Goal: Task Accomplishment & Management: Use online tool/utility

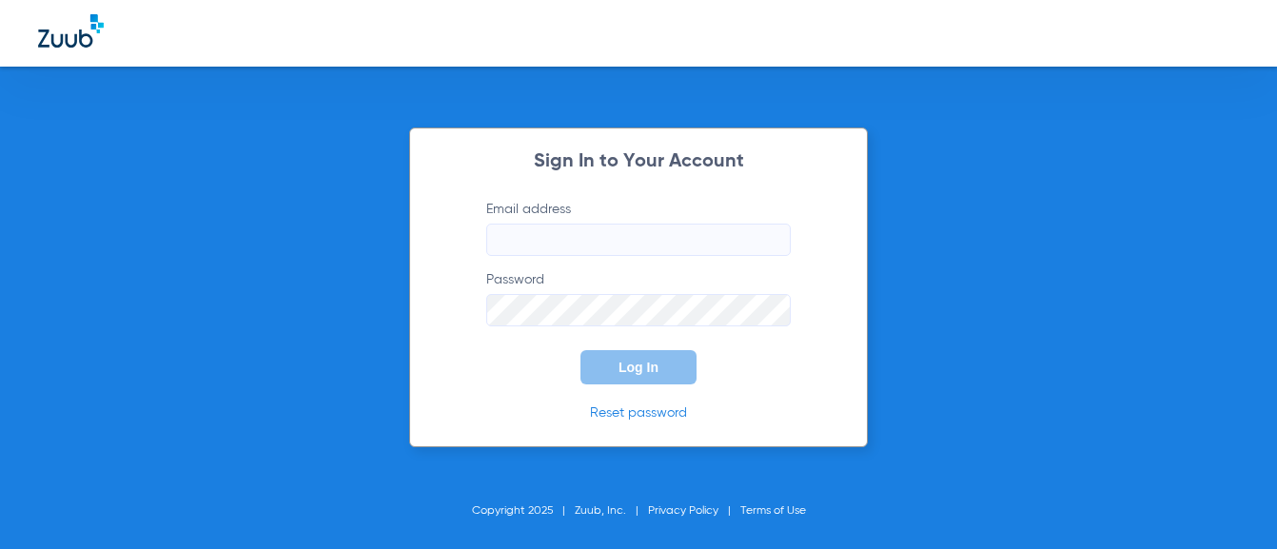
type input "[EMAIL_ADDRESS][DOMAIN_NAME]"
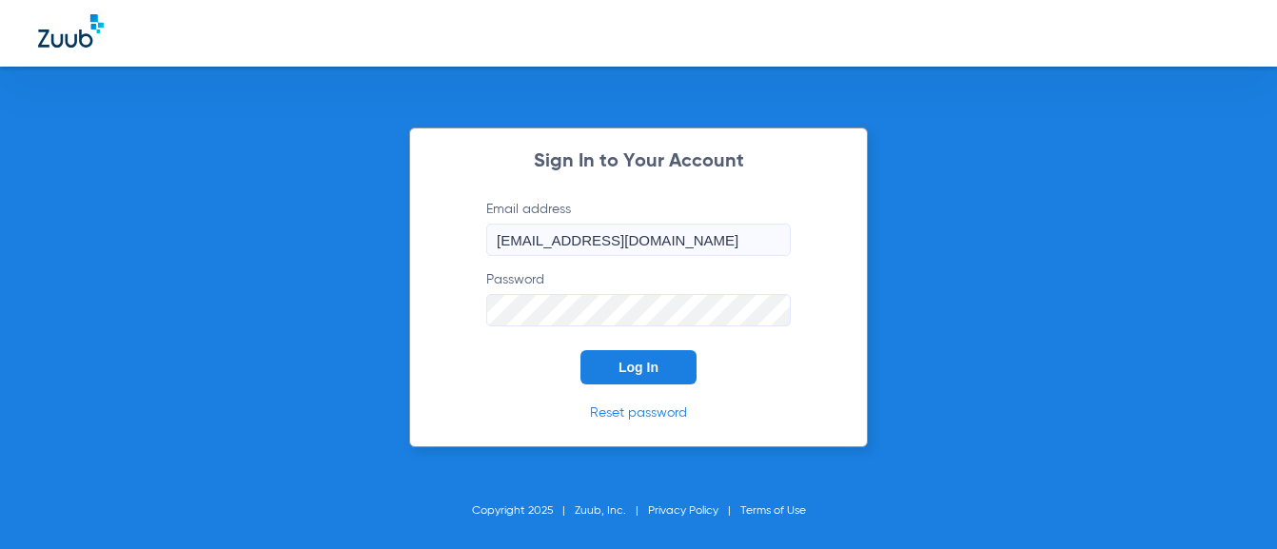
click at [602, 364] on button "Log In" at bounding box center [638, 367] width 116 height 34
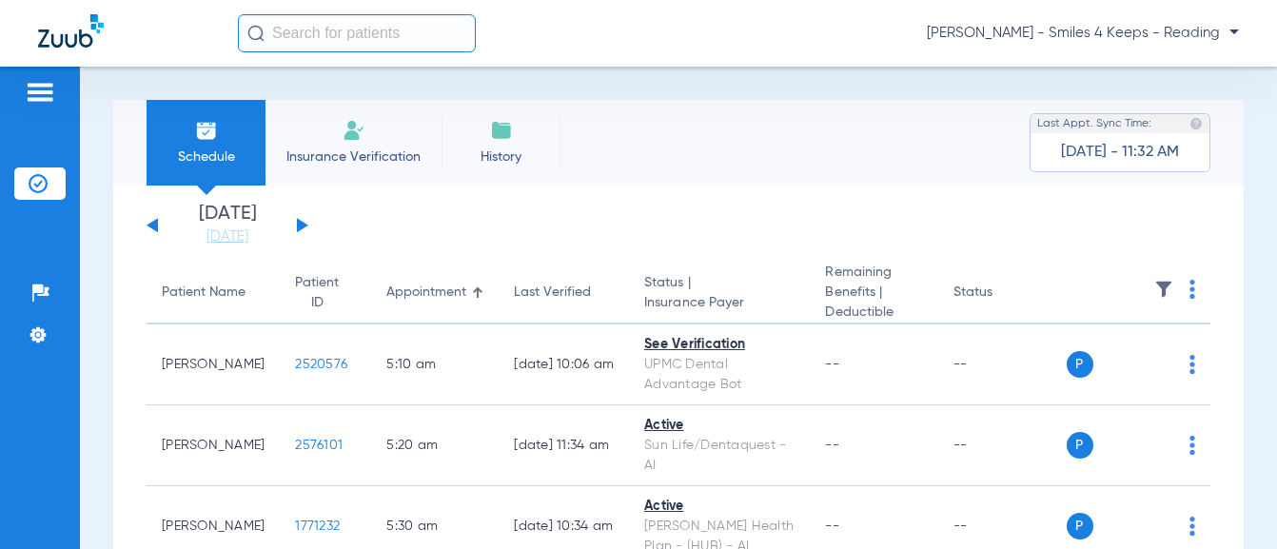
click at [304, 225] on button at bounding box center [302, 225] width 11 height 14
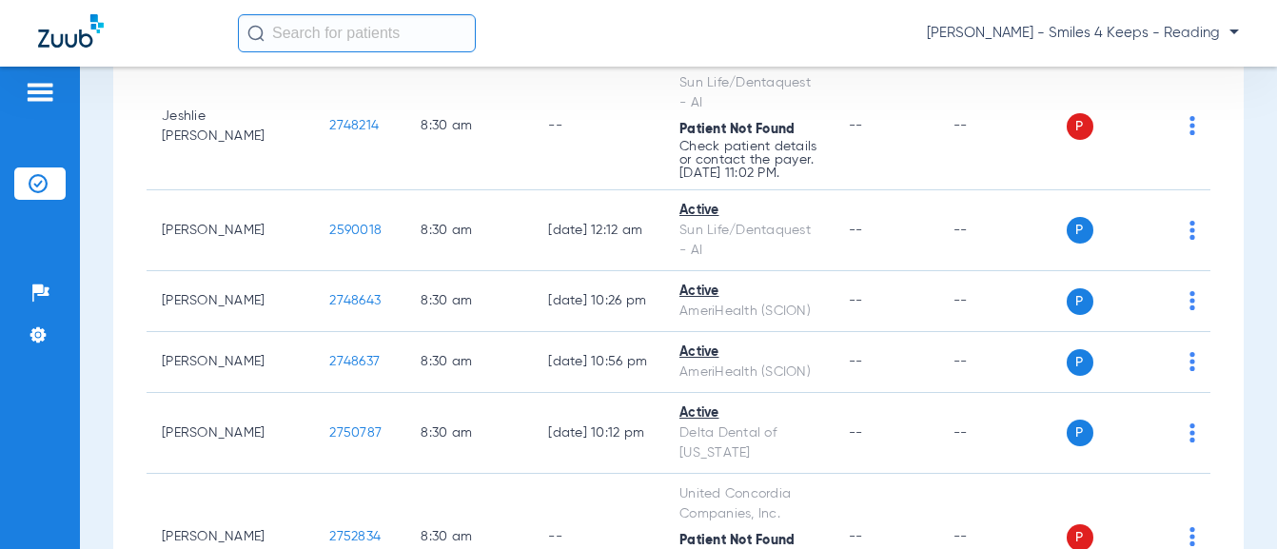
scroll to position [571, 0]
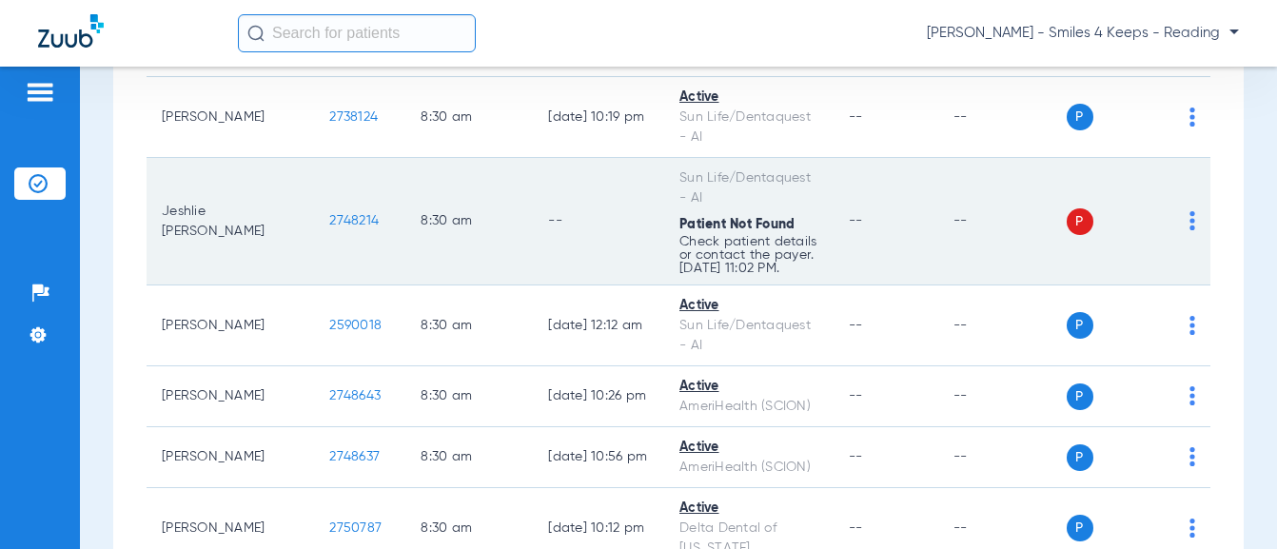
drag, startPoint x: 307, startPoint y: 220, endPoint x: 274, endPoint y: 220, distance: 33.3
click at [314, 220] on td "2748214" at bounding box center [359, 222] width 91 height 128
drag, startPoint x: 368, startPoint y: 224, endPoint x: 327, endPoint y: 224, distance: 40.9
click at [327, 224] on td "2748214" at bounding box center [359, 222] width 91 height 128
drag, startPoint x: 327, startPoint y: 224, endPoint x: 270, endPoint y: 224, distance: 57.1
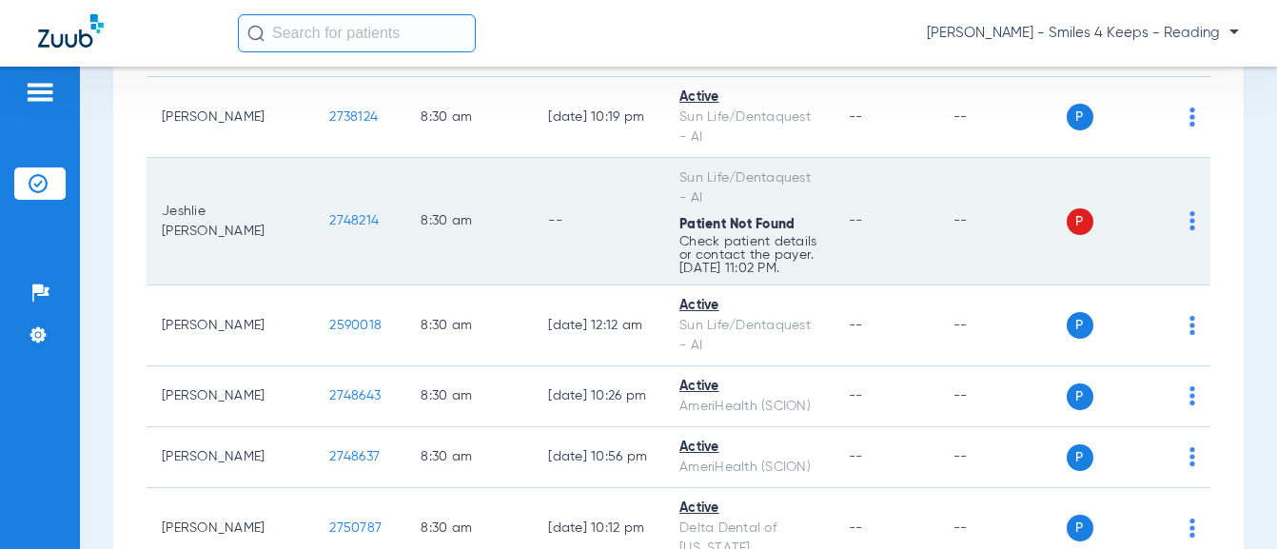
click at [314, 224] on td "2748214" at bounding box center [359, 222] width 91 height 128
copy span "2748214"
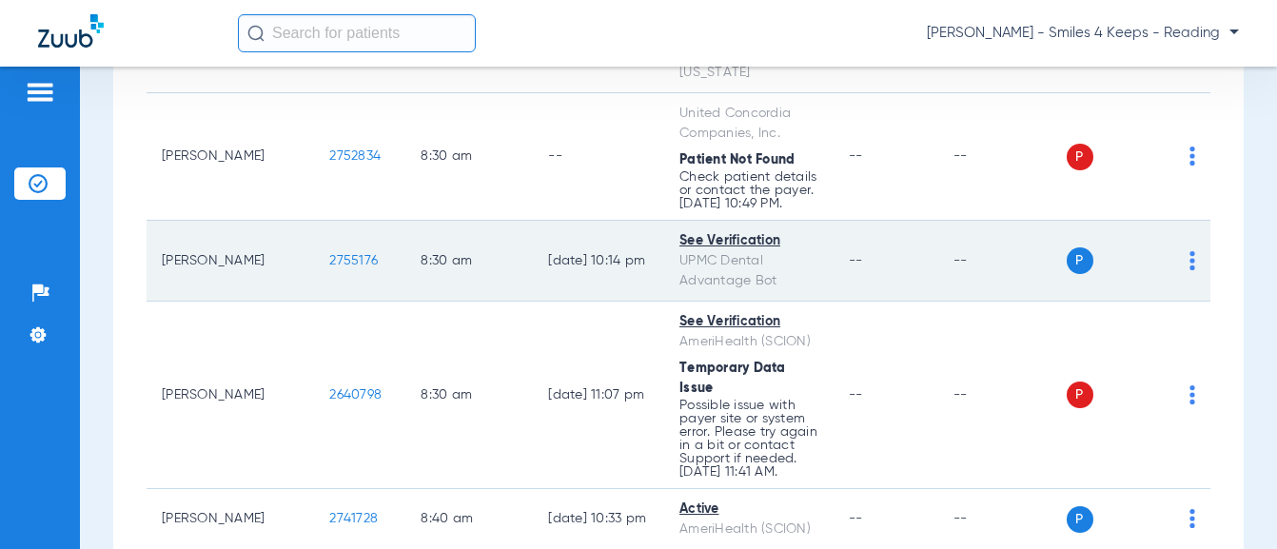
scroll to position [1142, 0]
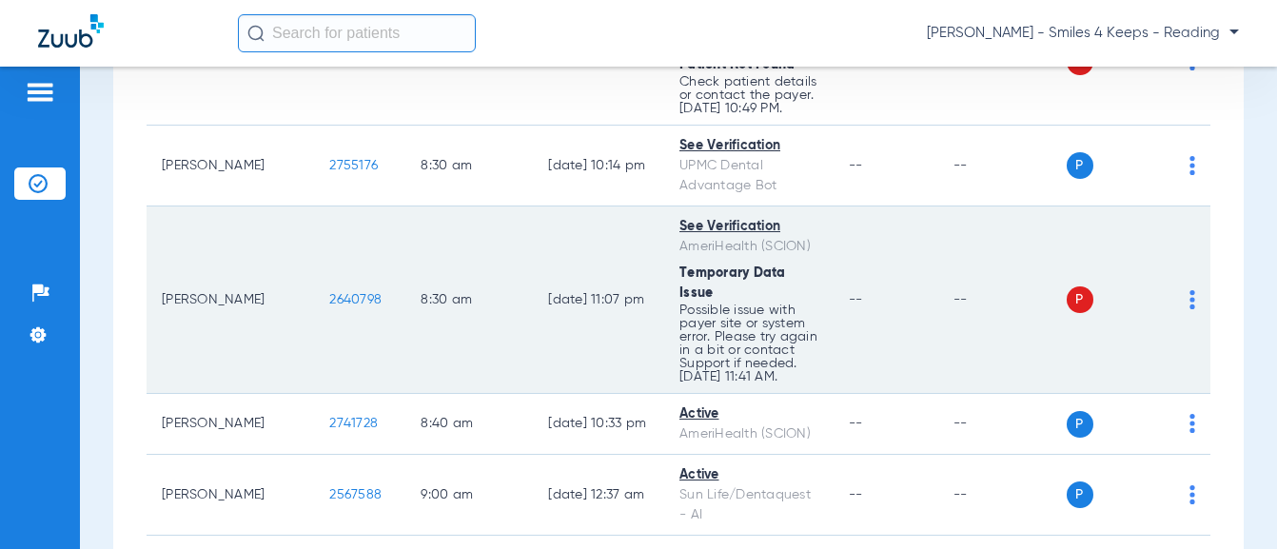
drag, startPoint x: 323, startPoint y: 290, endPoint x: 266, endPoint y: 286, distance: 56.3
click at [314, 286] on td "2640798" at bounding box center [359, 299] width 91 height 187
copy span "2640798"
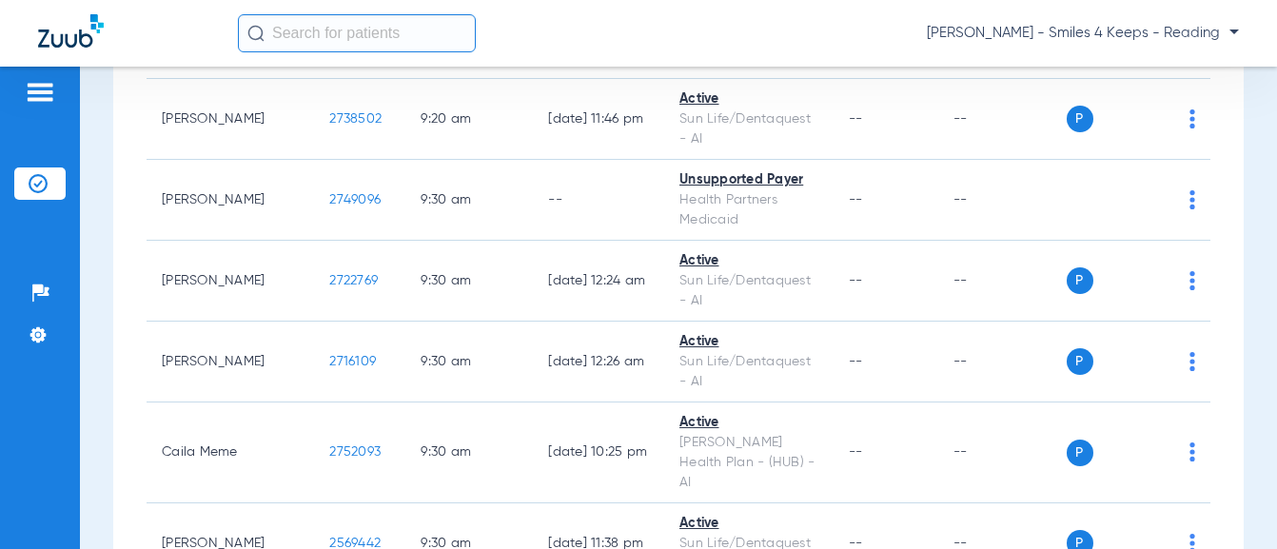
scroll to position [2664, 0]
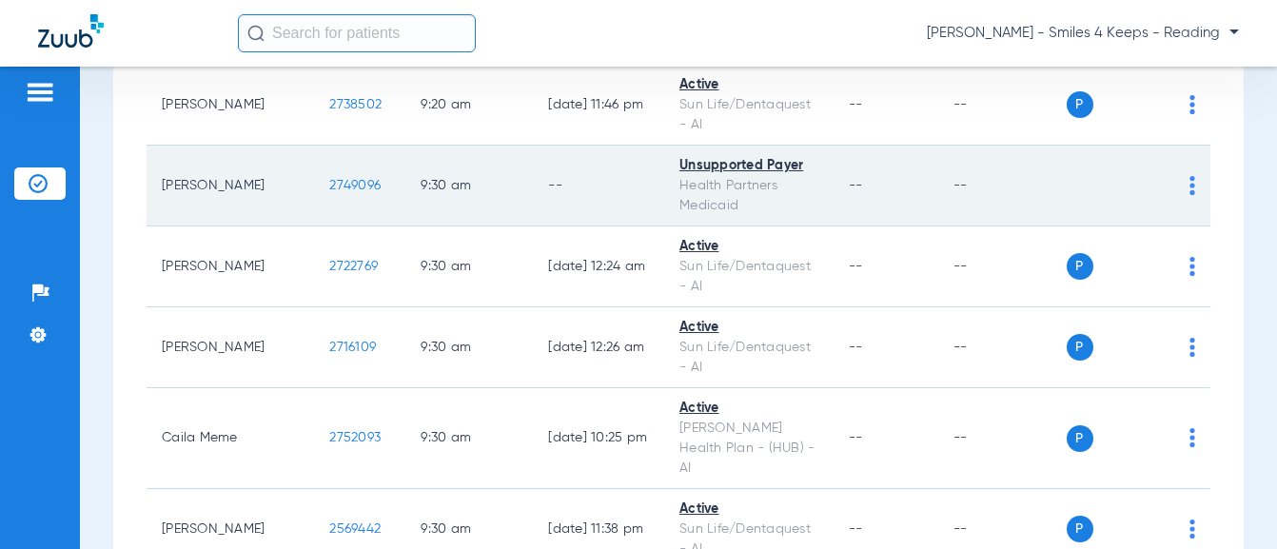
drag, startPoint x: 329, startPoint y: 149, endPoint x: 269, endPoint y: 154, distance: 60.1
click at [314, 154] on td "2749096" at bounding box center [359, 186] width 91 height 81
copy span "2749096"
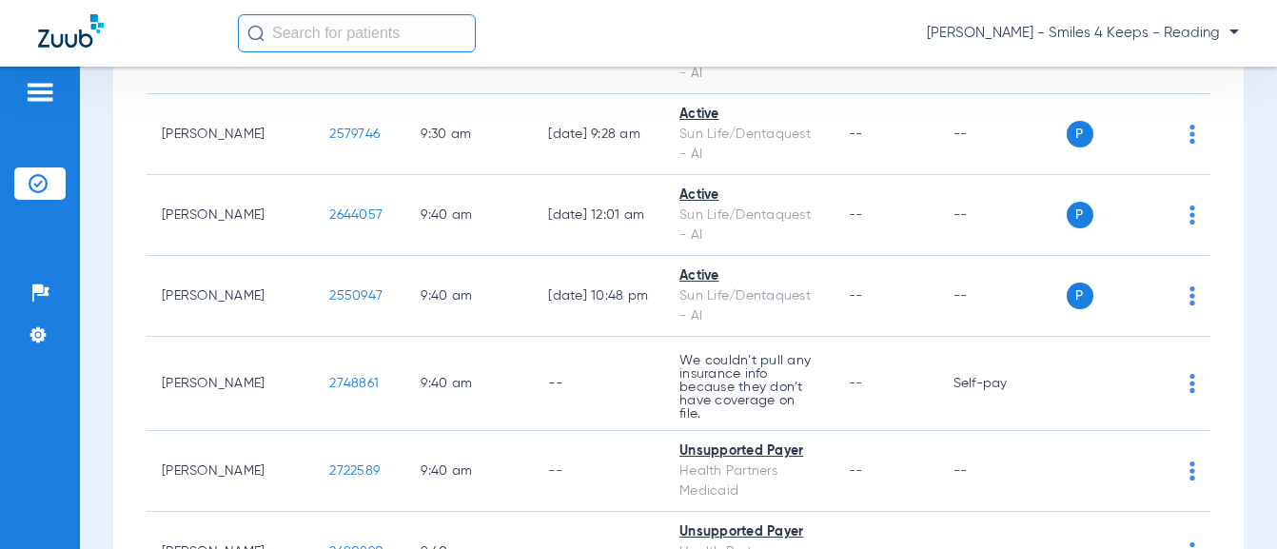
scroll to position [3235, 0]
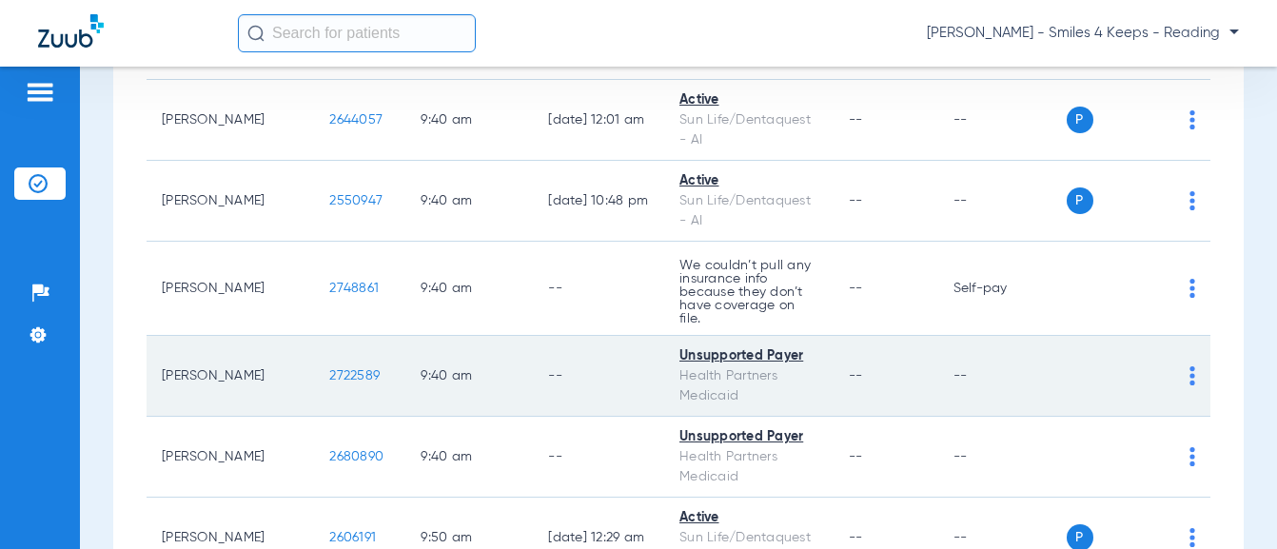
drag, startPoint x: 324, startPoint y: 306, endPoint x: 270, endPoint y: 300, distance: 53.7
click at [314, 336] on td "2722589" at bounding box center [359, 376] width 91 height 81
copy span "2722589"
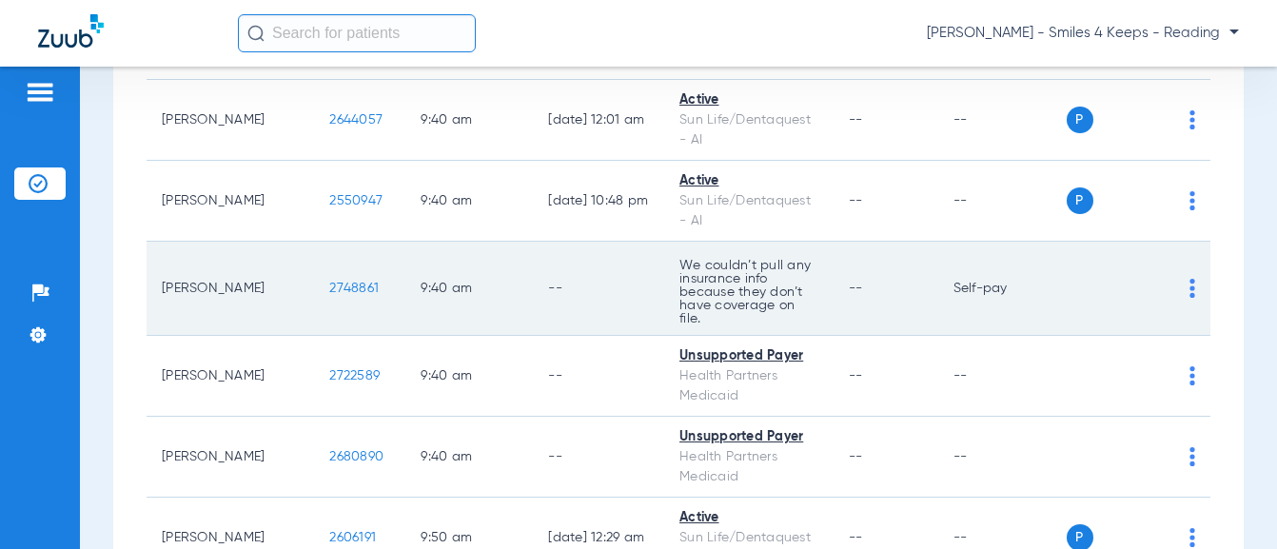
scroll to position [3426, 0]
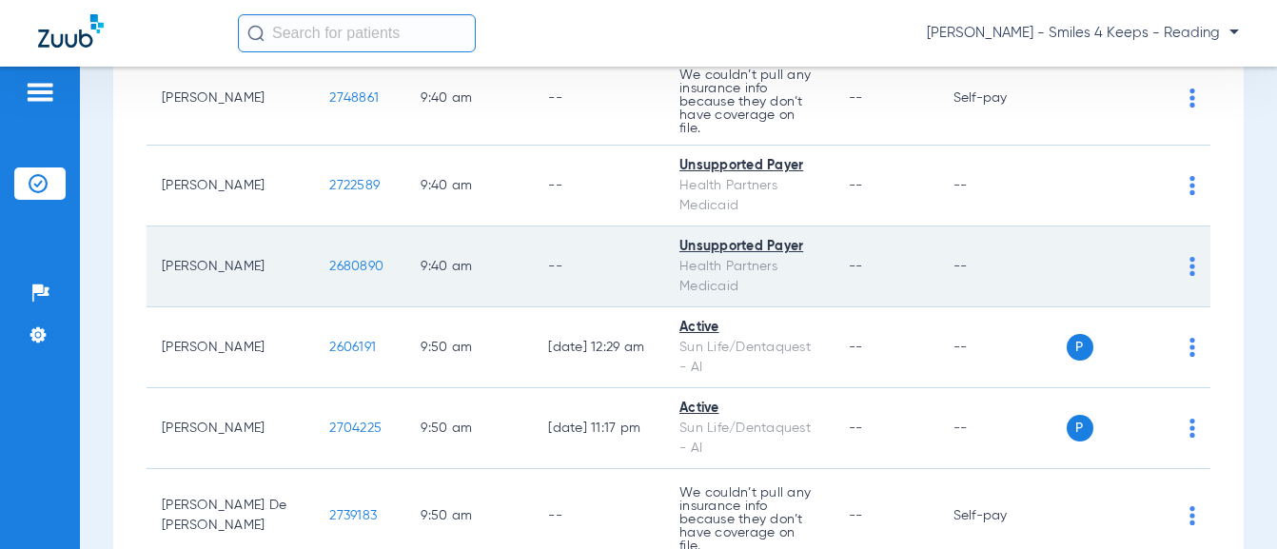
drag, startPoint x: 330, startPoint y: 192, endPoint x: 264, endPoint y: 192, distance: 66.6
click at [314, 226] on td "2680890" at bounding box center [359, 266] width 91 height 81
copy span "2680890"
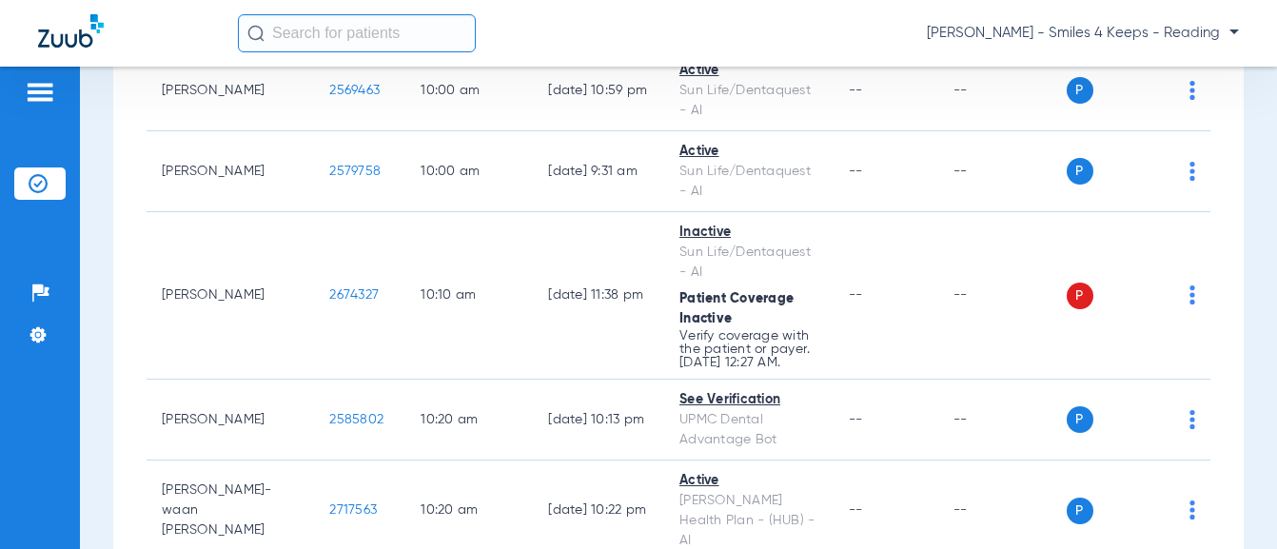
scroll to position [4270, 0]
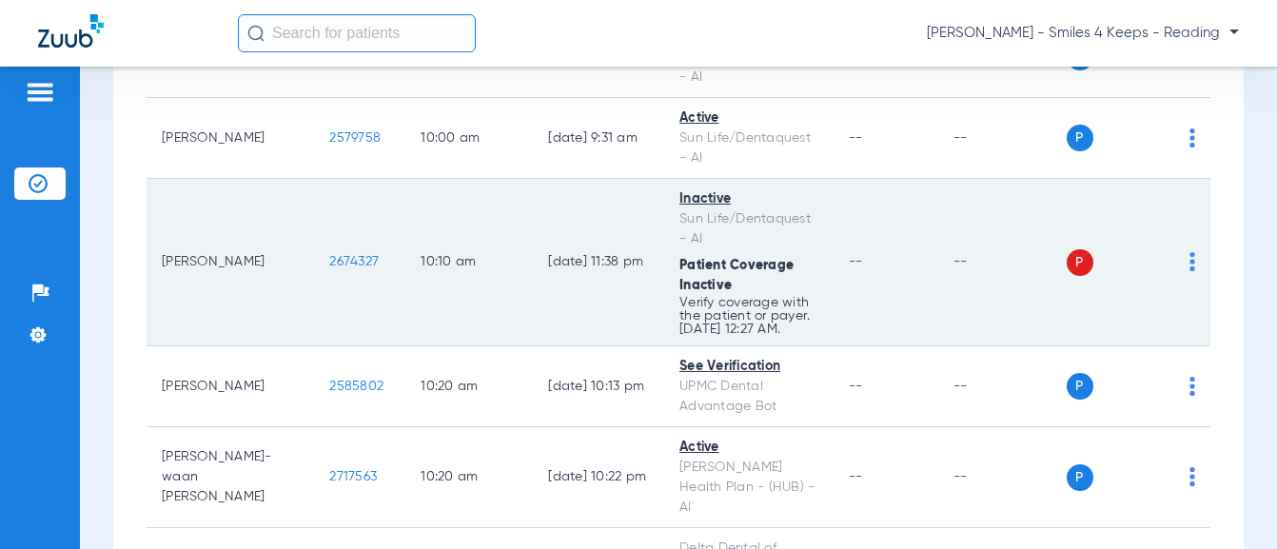
drag, startPoint x: 329, startPoint y: 200, endPoint x: 269, endPoint y: 196, distance: 60.1
click at [314, 196] on td "2674327" at bounding box center [359, 262] width 91 height 167
copy span "2674327"
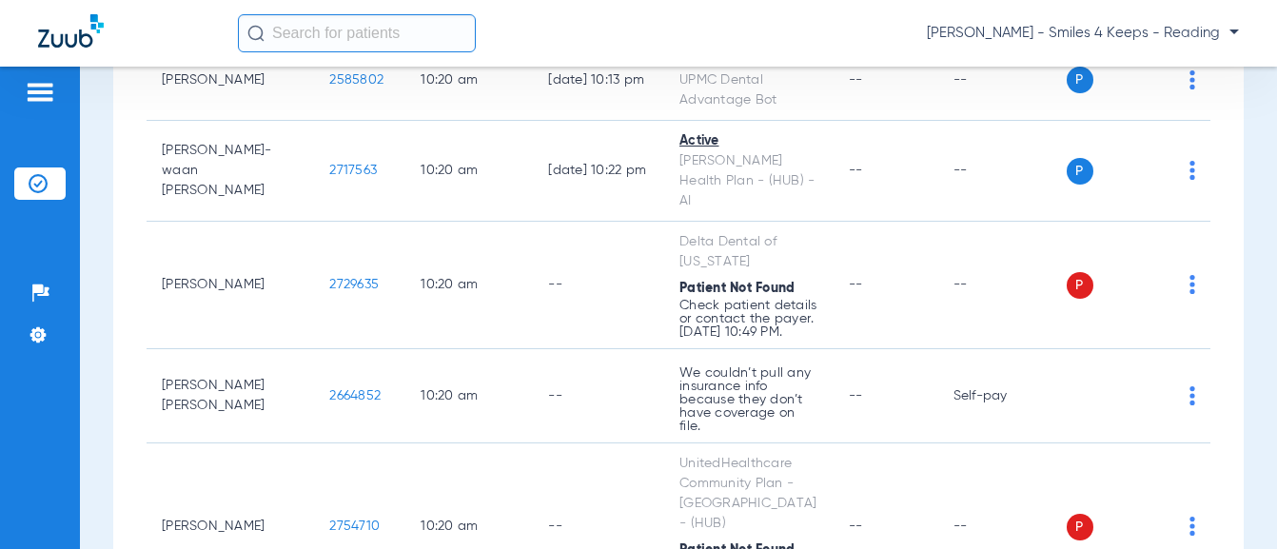
scroll to position [4556, 0]
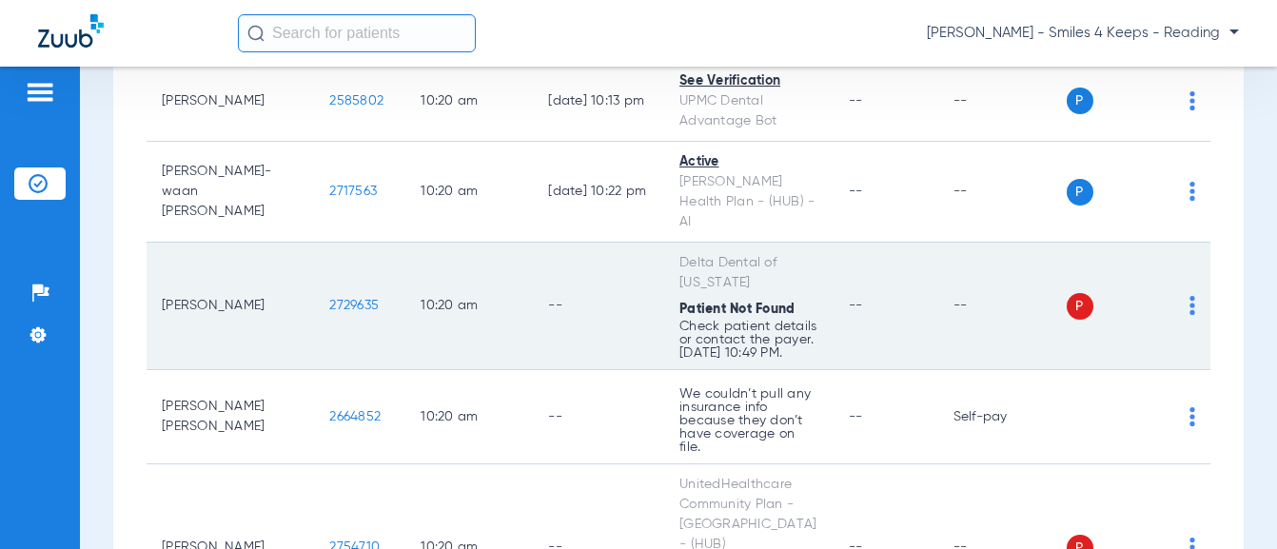
drag, startPoint x: 329, startPoint y: 219, endPoint x: 266, endPoint y: 219, distance: 62.8
click at [314, 243] on td "2729635" at bounding box center [359, 307] width 91 height 128
copy span "2729635"
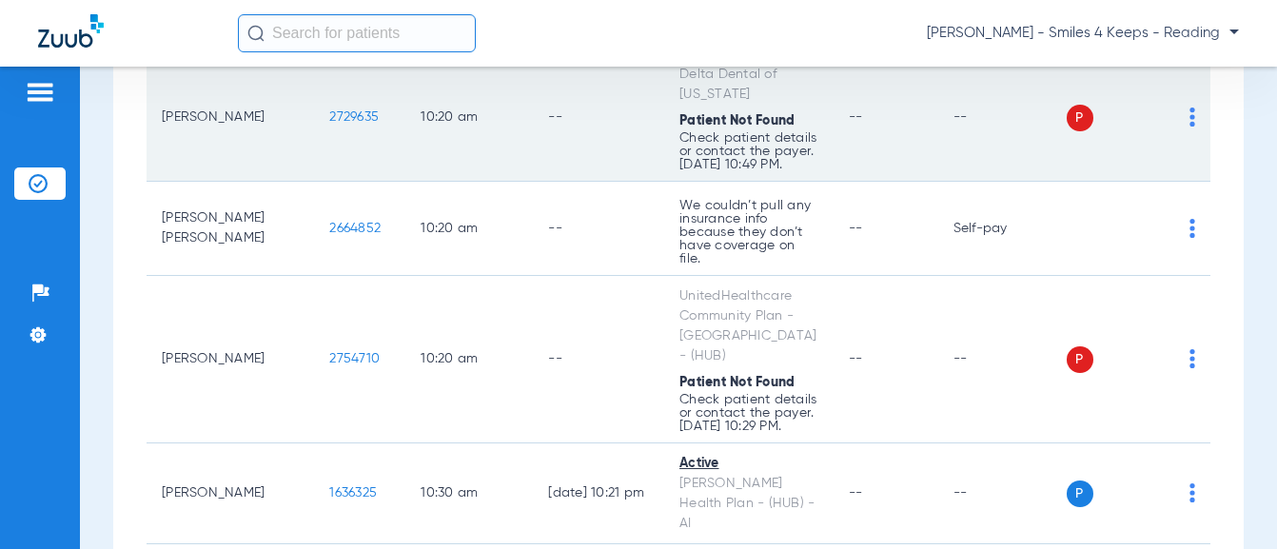
scroll to position [4746, 0]
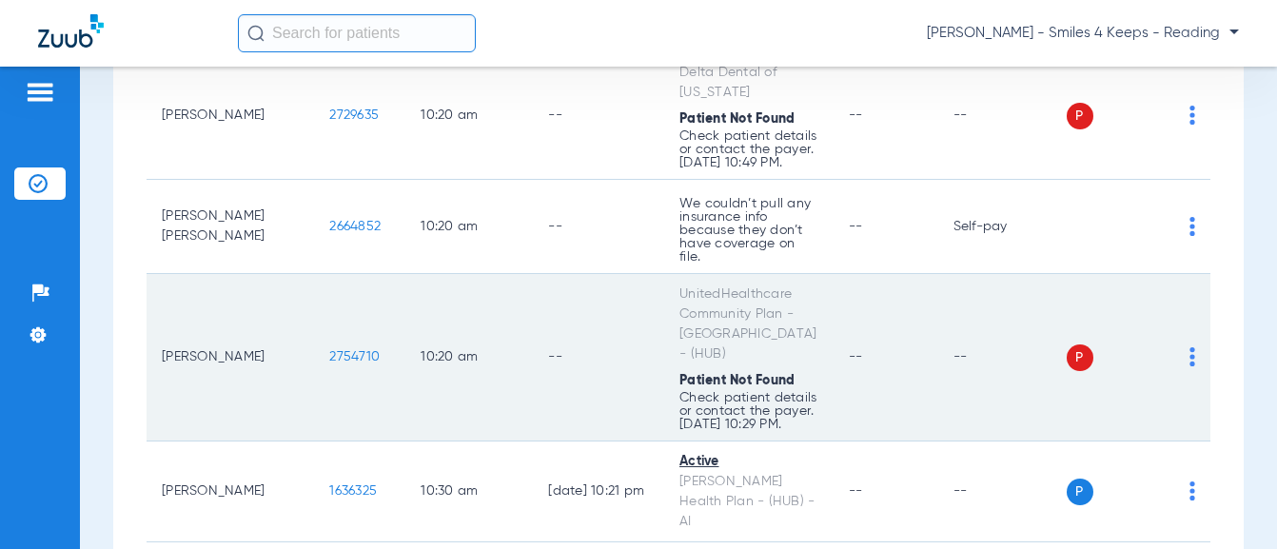
drag, startPoint x: 336, startPoint y: 252, endPoint x: 264, endPoint y: 250, distance: 72.3
click at [314, 274] on td "2754710" at bounding box center [359, 357] width 91 height 167
copy span "2754710"
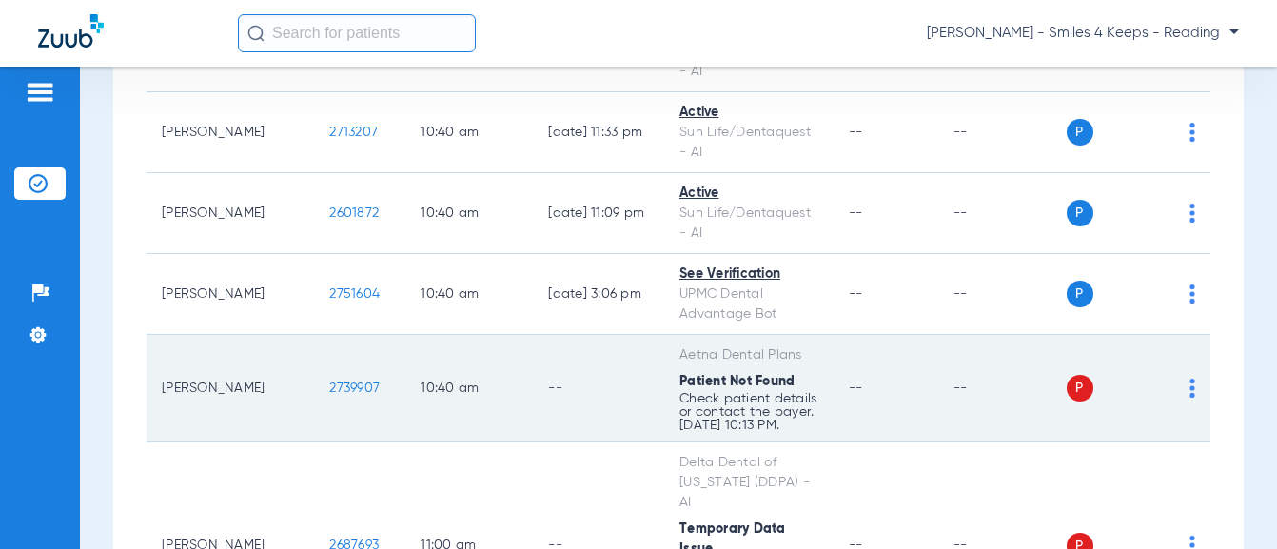
scroll to position [5603, 0]
drag, startPoint x: 296, startPoint y: 246, endPoint x: 269, endPoint y: 246, distance: 26.6
click at [329, 380] on span "2739907" at bounding box center [354, 386] width 50 height 13
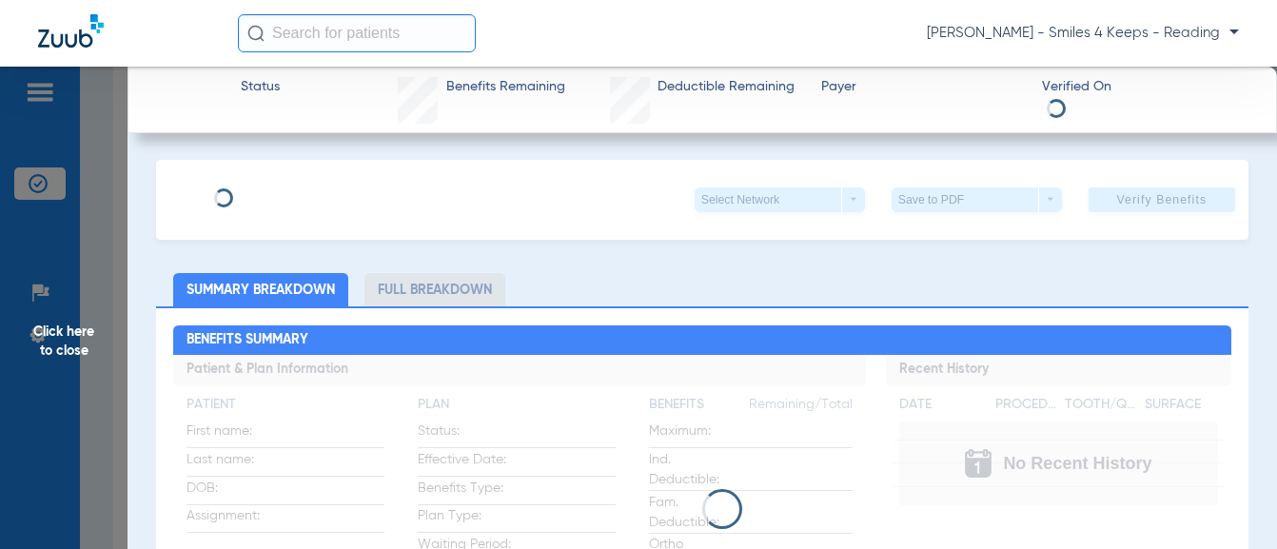
click at [86, 238] on span "Click here to close" at bounding box center [64, 341] width 128 height 549
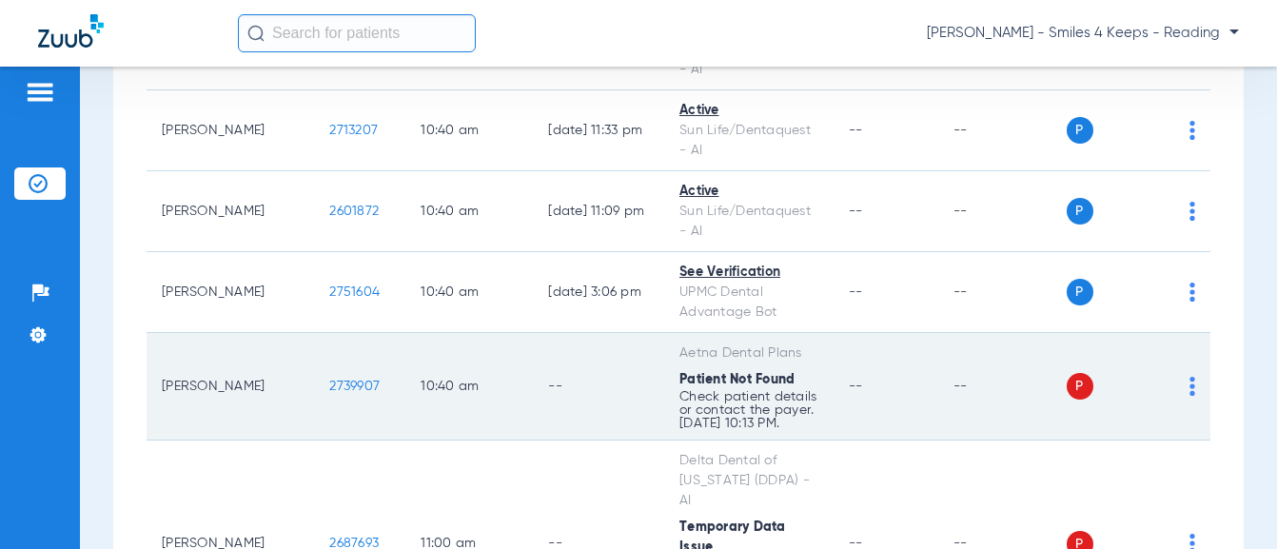
drag, startPoint x: 324, startPoint y: 247, endPoint x: 264, endPoint y: 249, distance: 60.0
click at [314, 333] on td "2739907" at bounding box center [359, 387] width 91 height 108
copy span "2739907"
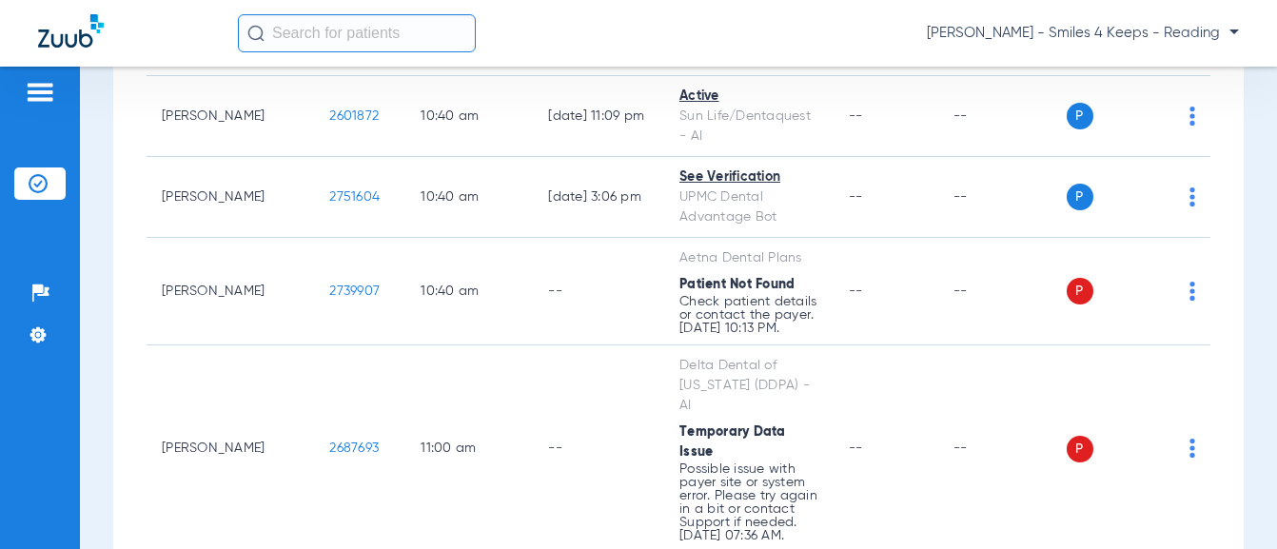
scroll to position [5793, 0]
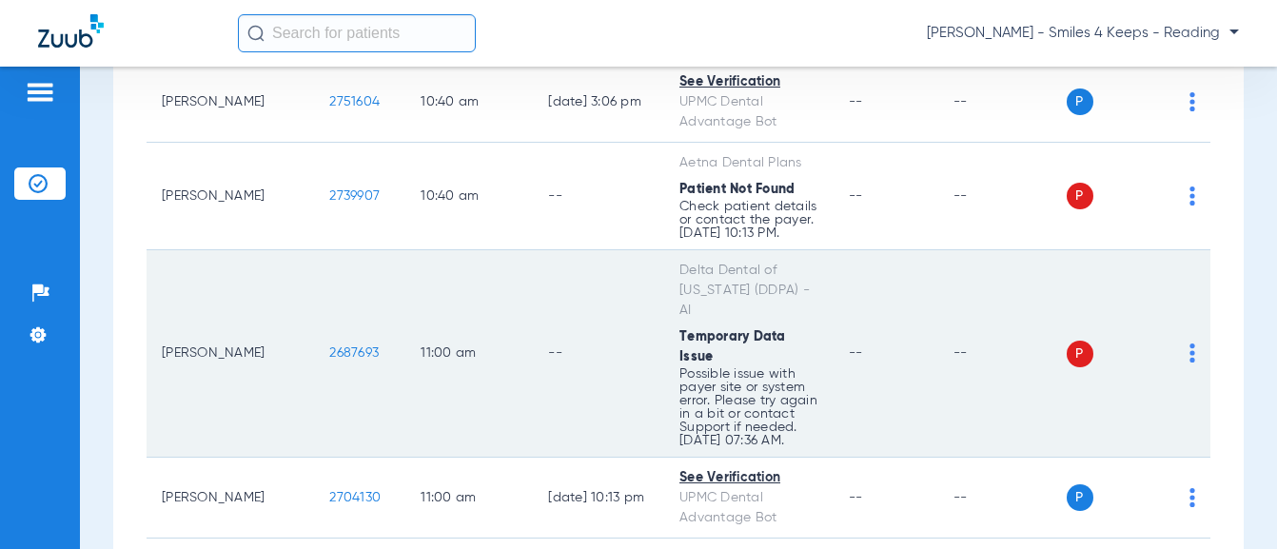
drag, startPoint x: 332, startPoint y: 194, endPoint x: 257, endPoint y: 192, distance: 75.2
click at [314, 250] on td "2687693" at bounding box center [359, 353] width 91 height 207
drag, startPoint x: 272, startPoint y: 192, endPoint x: 310, endPoint y: 200, distance: 38.8
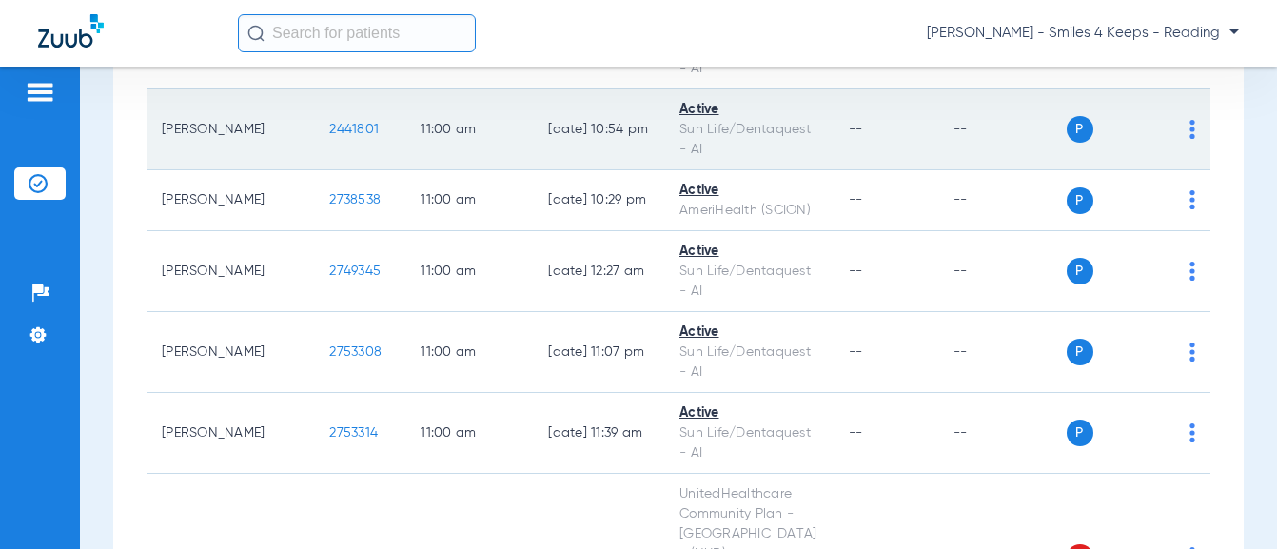
scroll to position [6459, 0]
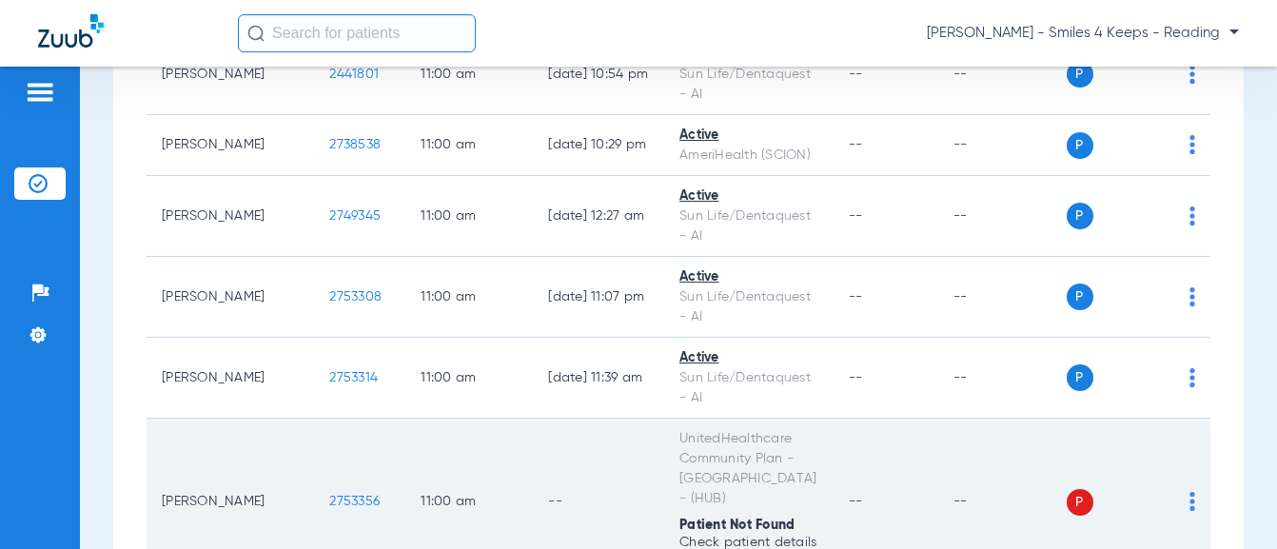
drag, startPoint x: 321, startPoint y: 311, endPoint x: 299, endPoint y: 309, distance: 22.0
click at [314, 419] on td "2753356" at bounding box center [359, 502] width 91 height 167
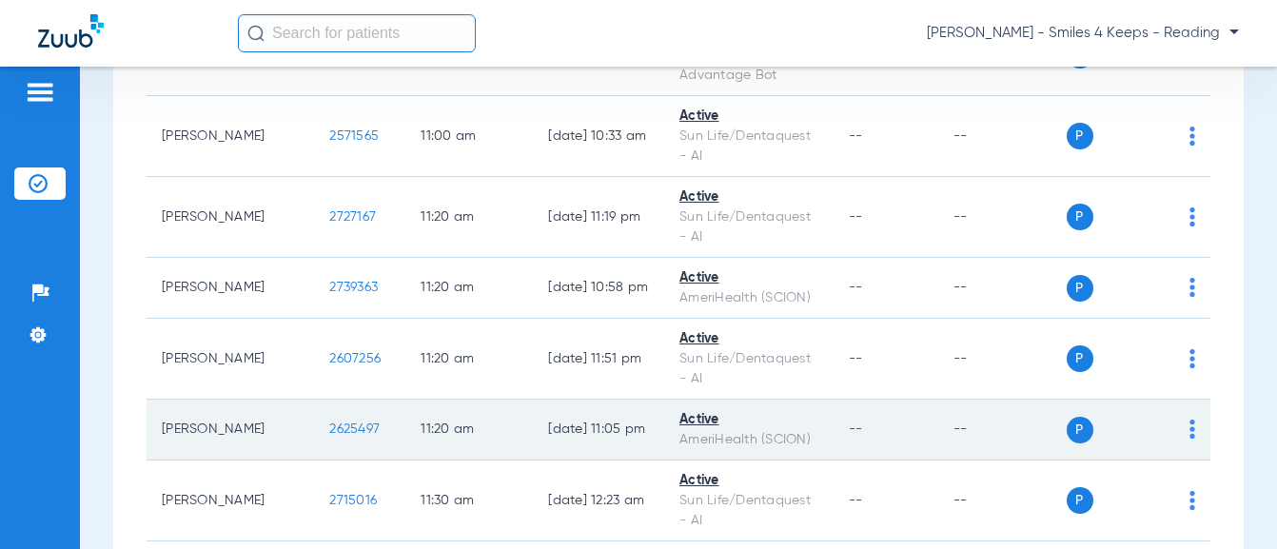
scroll to position [7125, 0]
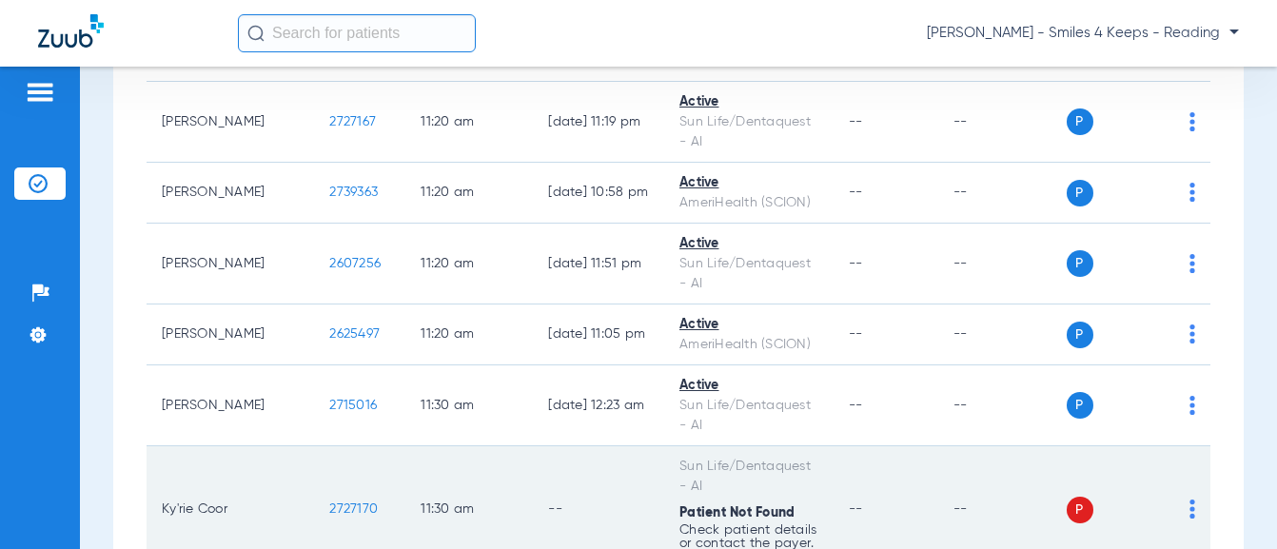
drag, startPoint x: 322, startPoint y: 308, endPoint x: 260, endPoint y: 308, distance: 61.8
click at [314, 446] on td "2727170" at bounding box center [359, 510] width 91 height 128
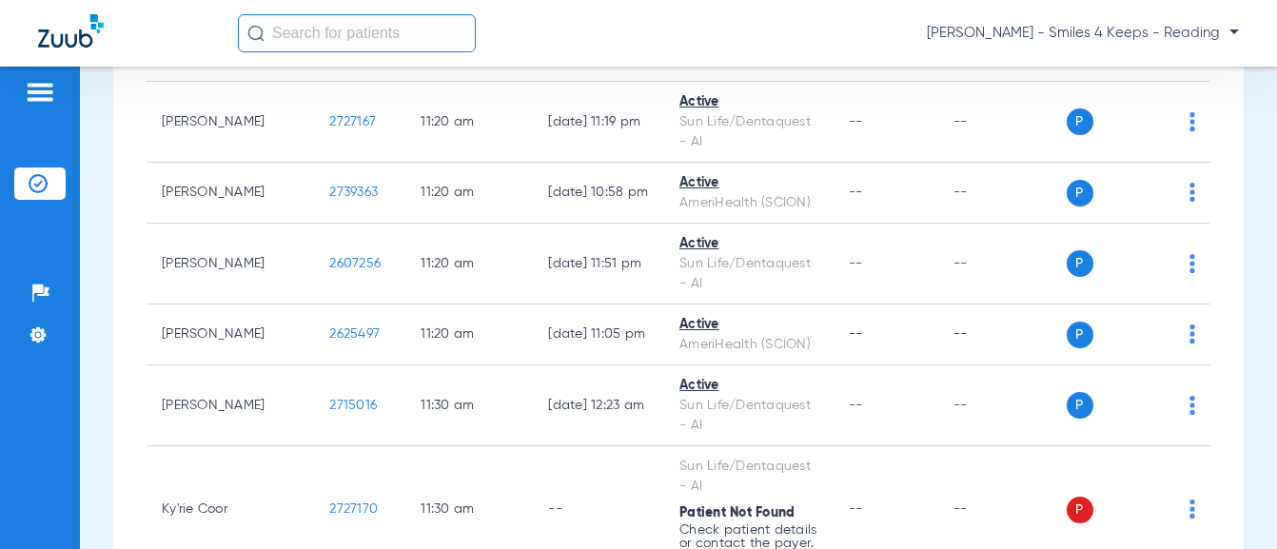
scroll to position [7506, 0]
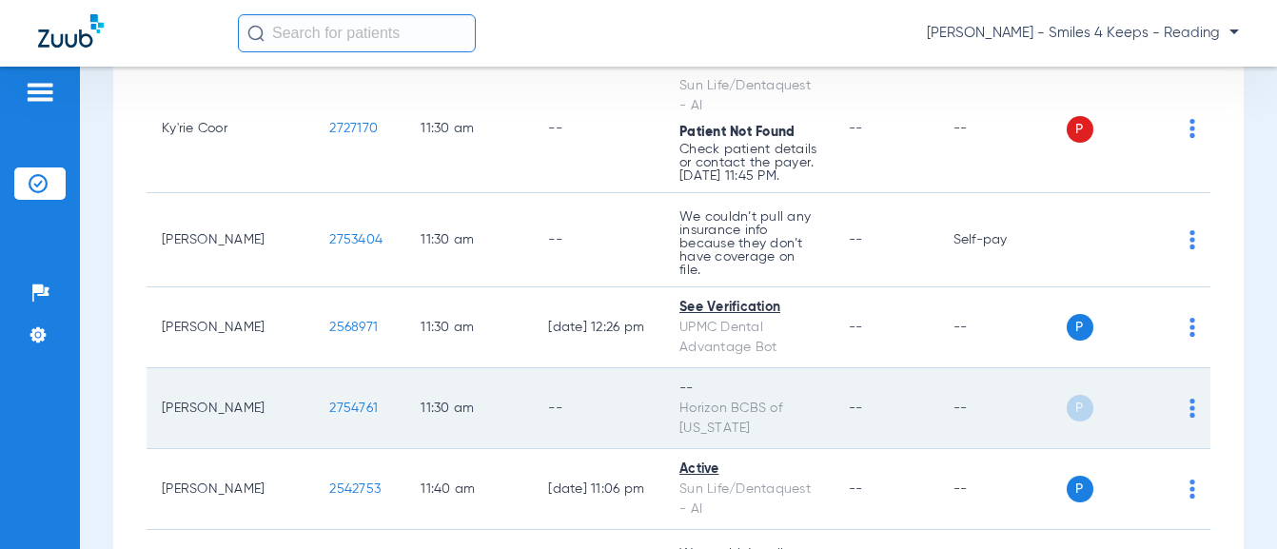
click at [314, 368] on td "2754761" at bounding box center [359, 408] width 91 height 81
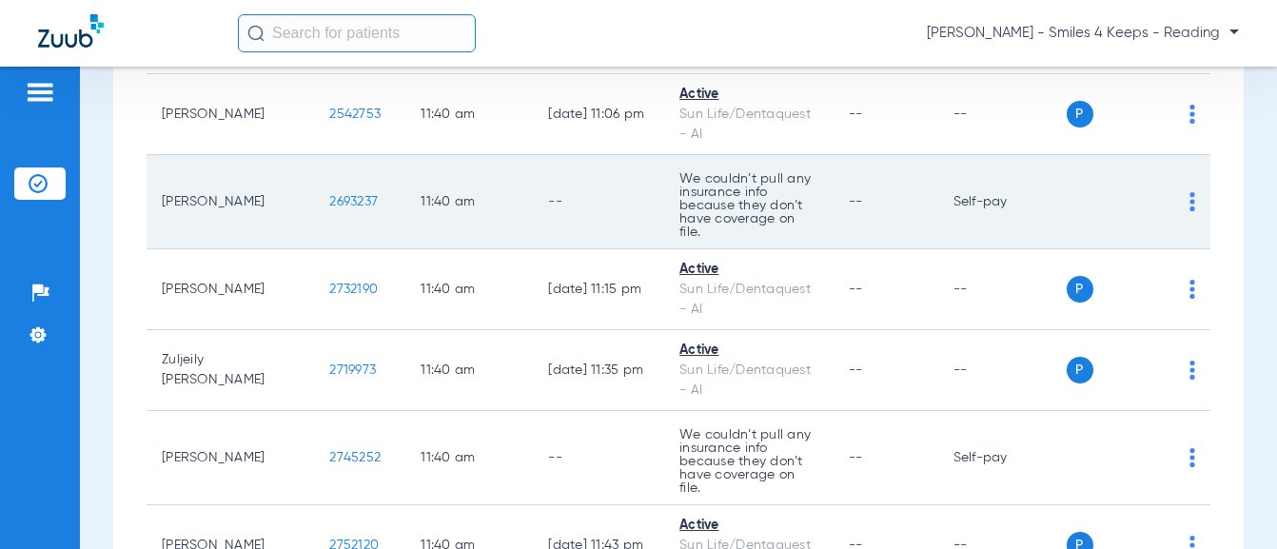
scroll to position [7886, 0]
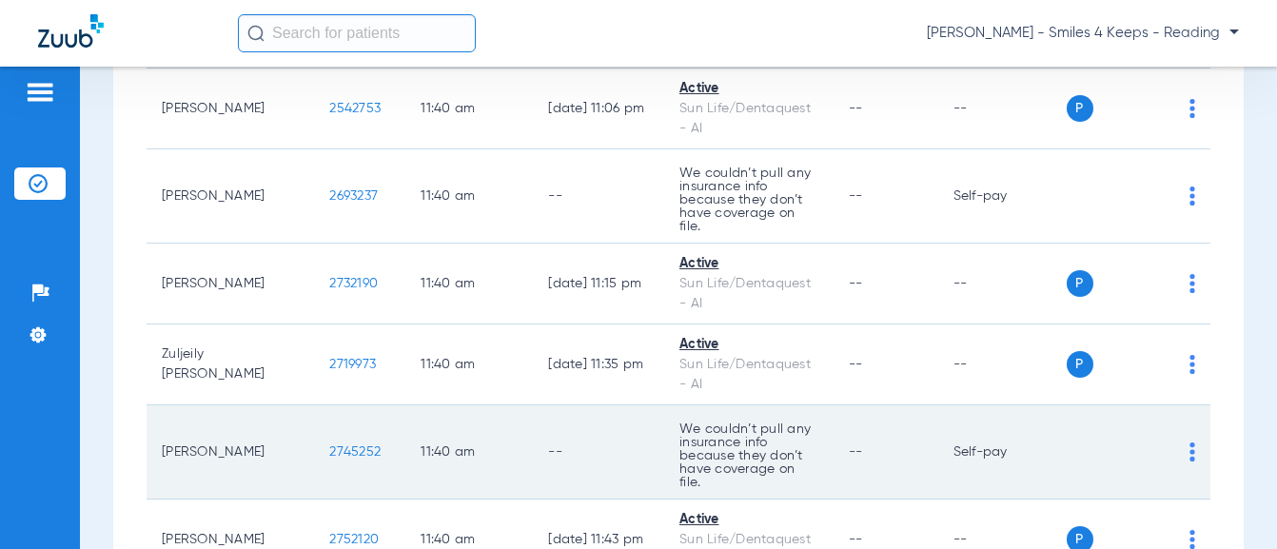
drag, startPoint x: 324, startPoint y: 221, endPoint x: 273, endPoint y: 220, distance: 50.4
click at [314, 405] on td "2745252" at bounding box center [359, 452] width 91 height 94
drag, startPoint x: 277, startPoint y: 218, endPoint x: 286, endPoint y: 224, distance: 11.1
click at [336, 405] on td "2745252" at bounding box center [359, 452] width 91 height 94
click at [330, 405] on td "2745252" at bounding box center [359, 452] width 91 height 94
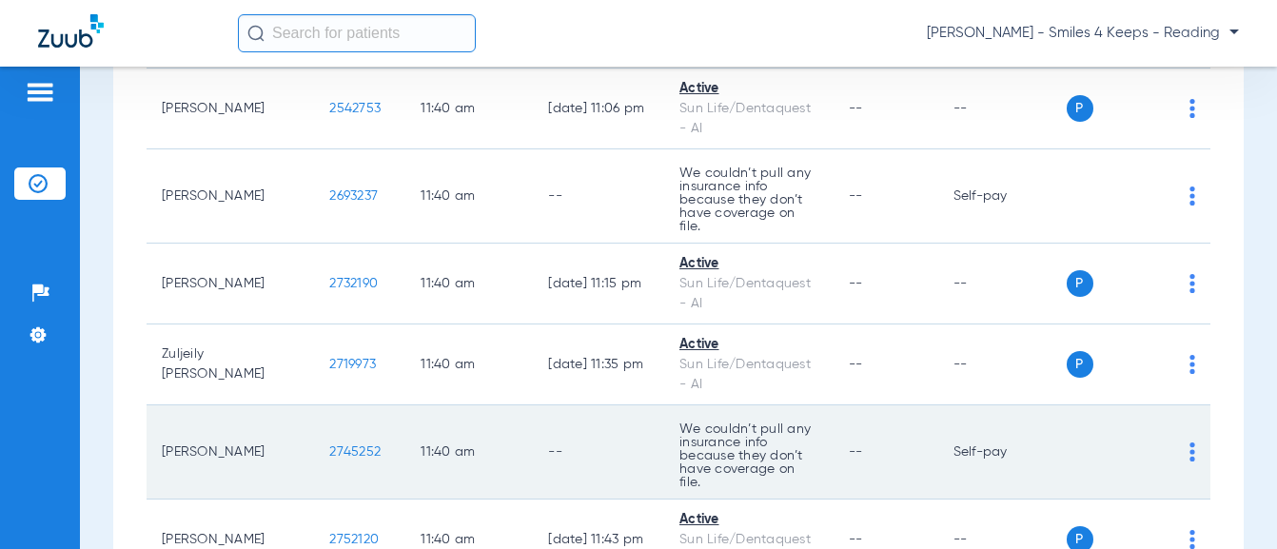
drag, startPoint x: 286, startPoint y: 224, endPoint x: 270, endPoint y: 222, distance: 16.3
click at [314, 405] on td "2745252" at bounding box center [359, 452] width 91 height 94
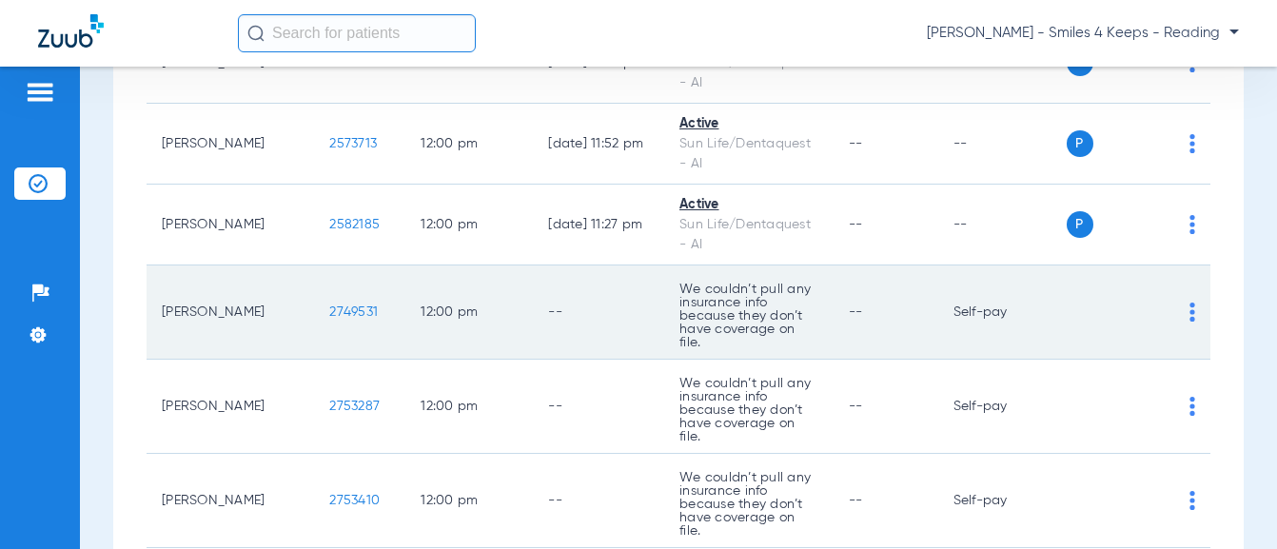
scroll to position [8362, 0]
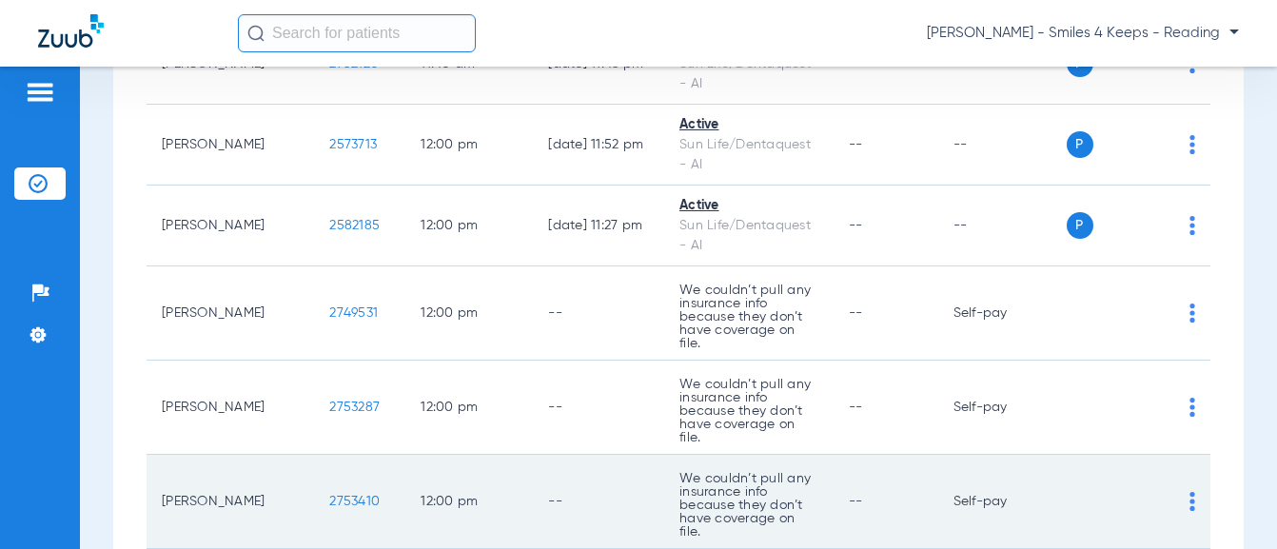
click at [245, 455] on tr "[PERSON_NAME] Donne 2753410 12:00 PM -- We couldn’t pull any insurance info bec…" at bounding box center [679, 502] width 1064 height 94
drag, startPoint x: 298, startPoint y: 226, endPoint x: 325, endPoint y: 226, distance: 27.6
click at [325, 455] on td "2753410" at bounding box center [359, 502] width 91 height 94
drag, startPoint x: 326, startPoint y: 226, endPoint x: 271, endPoint y: 228, distance: 55.3
click at [314, 455] on td "2753410" at bounding box center [359, 502] width 91 height 94
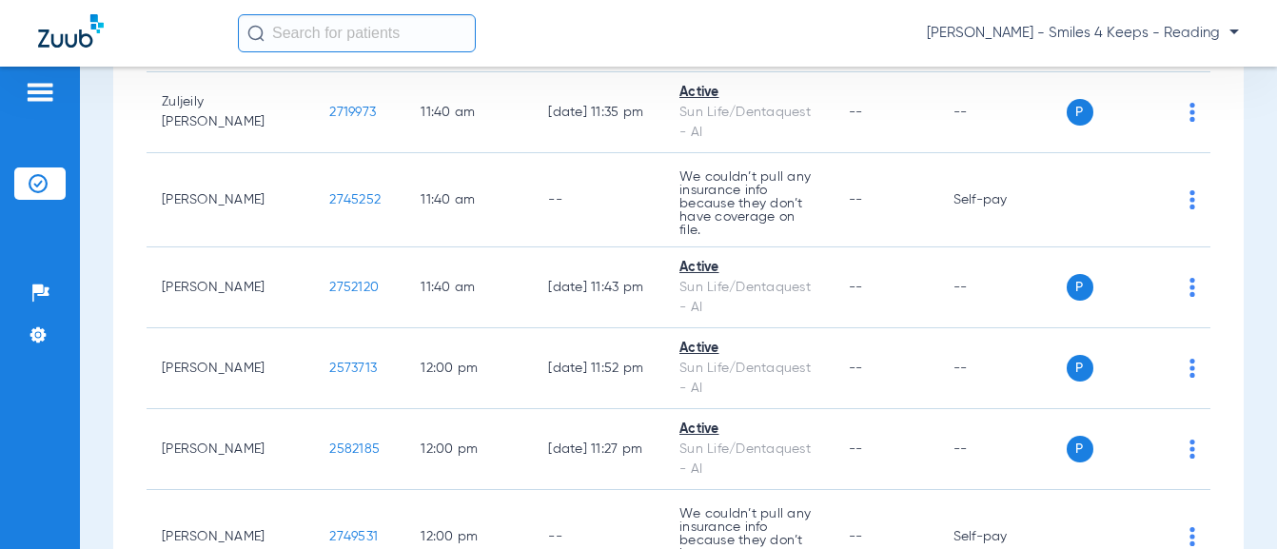
scroll to position [8172, 0]
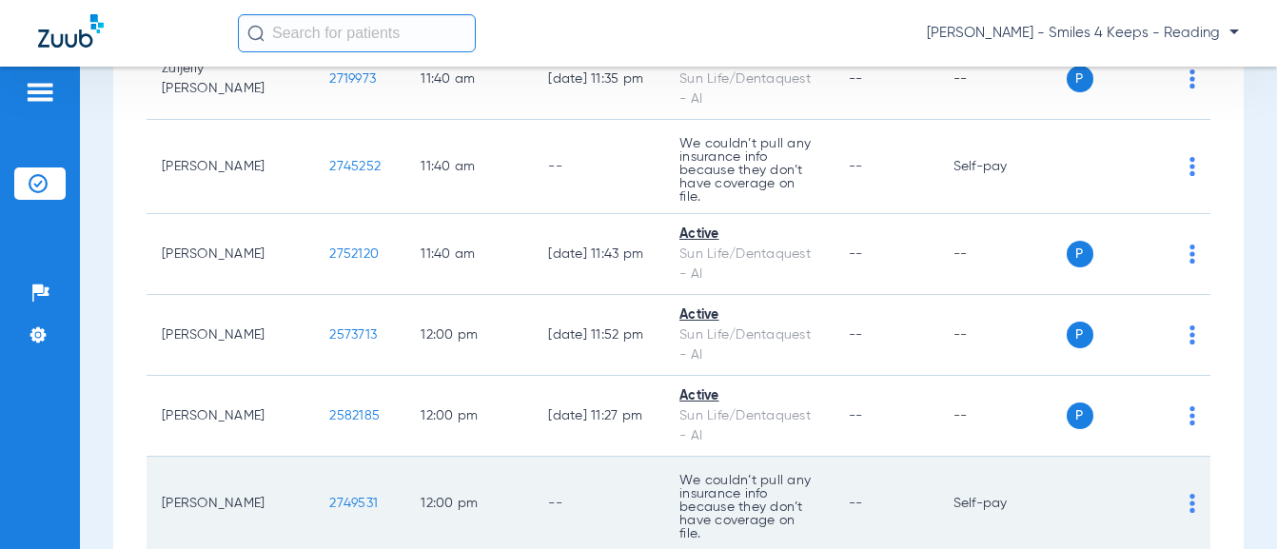
drag, startPoint x: 319, startPoint y: 258, endPoint x: 271, endPoint y: 255, distance: 47.7
click at [314, 457] on td "2749531" at bounding box center [359, 504] width 91 height 94
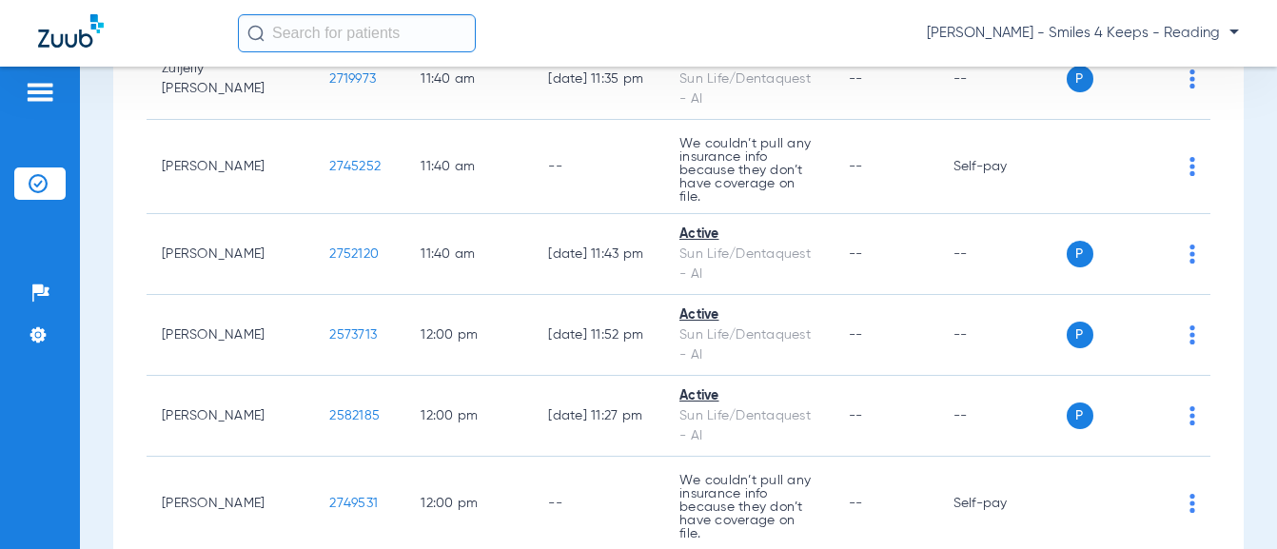
drag, startPoint x: 327, startPoint y: 340, endPoint x: 268, endPoint y: 344, distance: 59.1
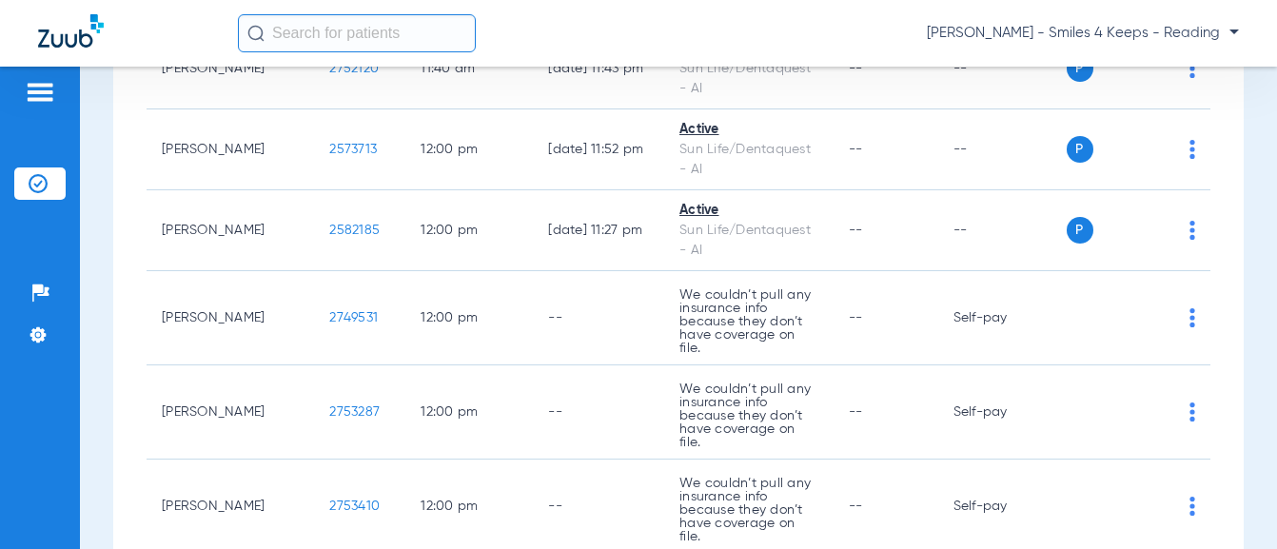
scroll to position [8457, 0]
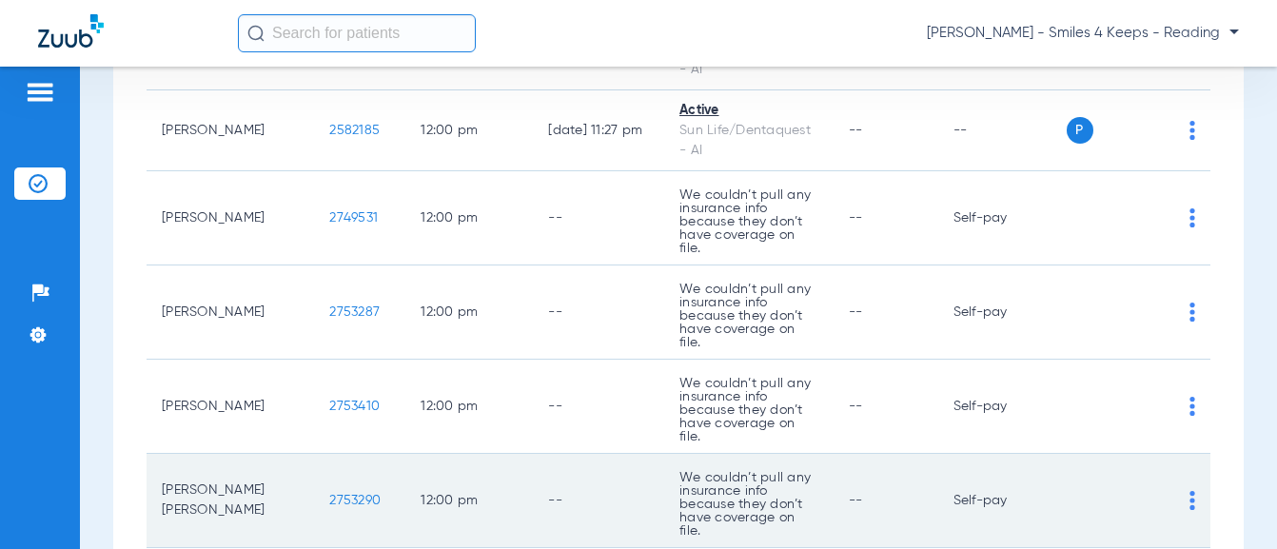
drag, startPoint x: 322, startPoint y: 210, endPoint x: 286, endPoint y: 211, distance: 35.2
click at [314, 454] on td "2753290" at bounding box center [359, 501] width 91 height 94
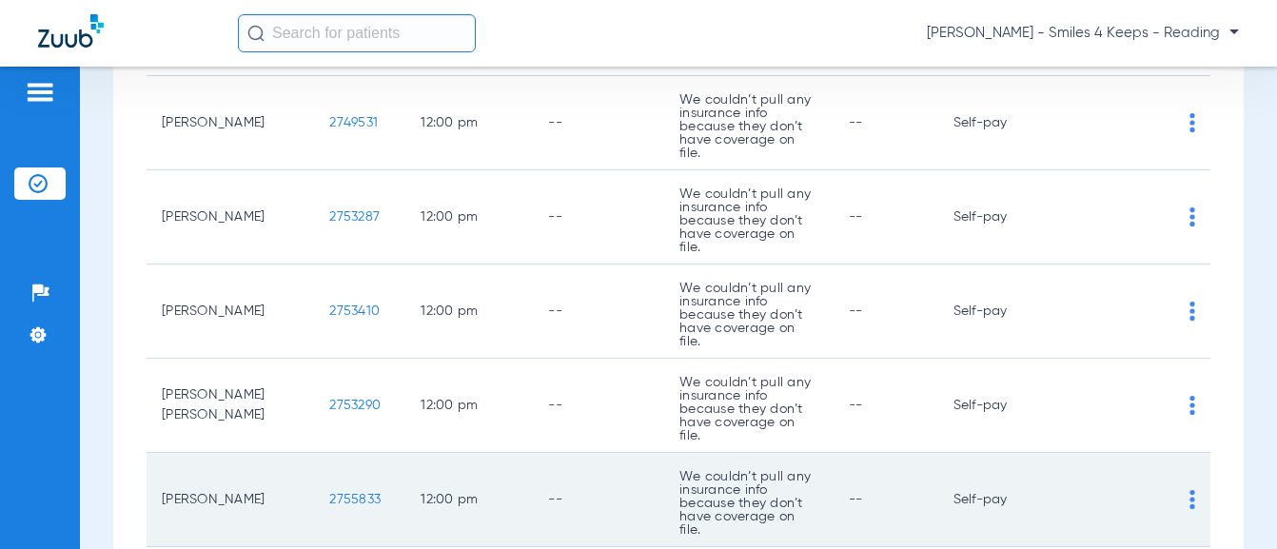
drag, startPoint x: 336, startPoint y: 202, endPoint x: 266, endPoint y: 204, distance: 69.5
click at [314, 453] on td "2755833" at bounding box center [359, 500] width 91 height 94
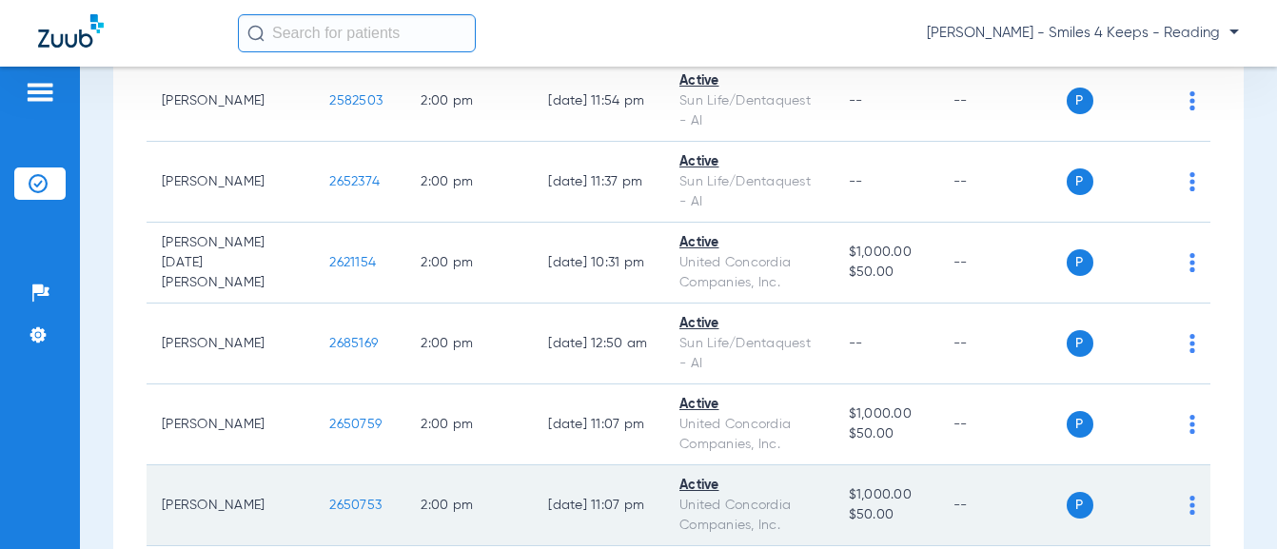
scroll to position [9599, 0]
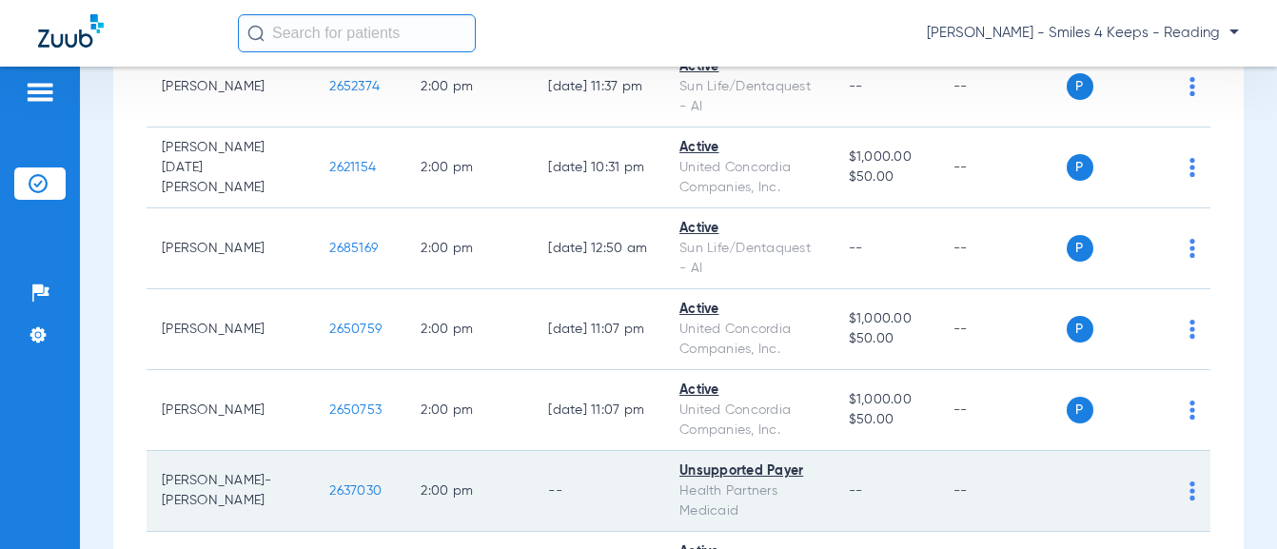
drag, startPoint x: 328, startPoint y: 187, endPoint x: 272, endPoint y: 183, distance: 56.3
click at [314, 451] on td "2637030" at bounding box center [359, 491] width 91 height 81
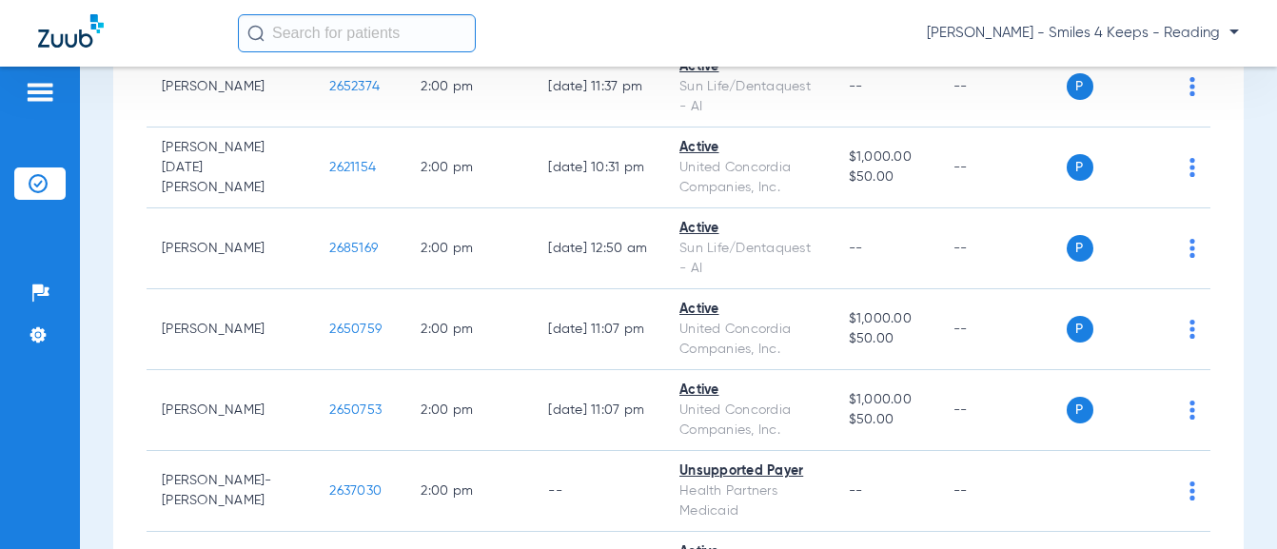
drag, startPoint x: 272, startPoint y: 183, endPoint x: -5, endPoint y: 186, distance: 276.9
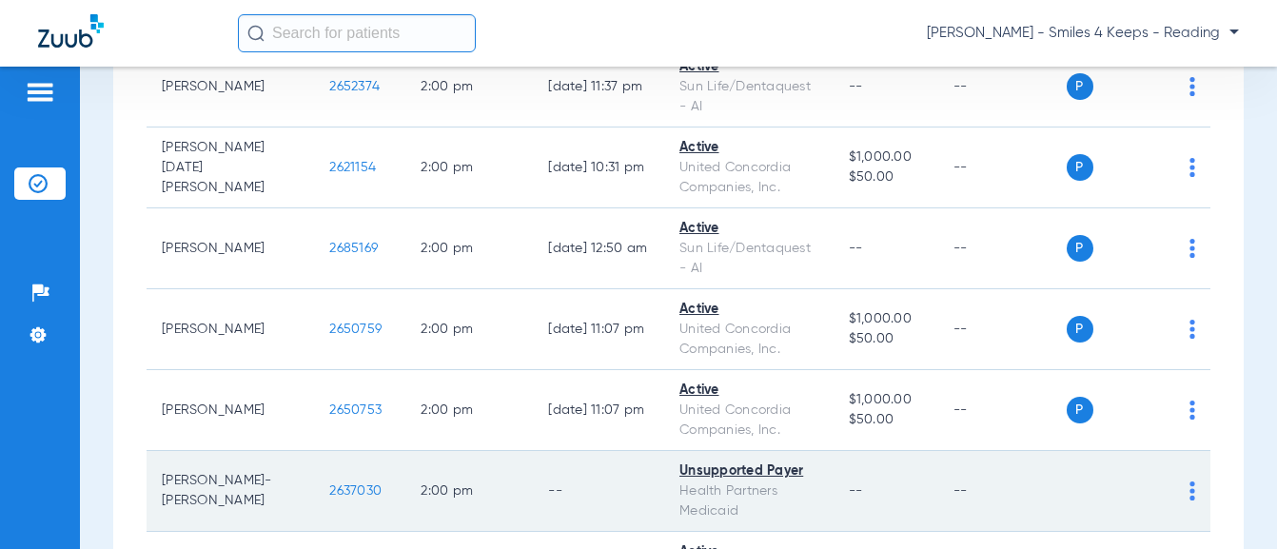
drag, startPoint x: -5, startPoint y: 186, endPoint x: 542, endPoint y: 216, distance: 547.9
click at [543, 451] on td "--" at bounding box center [598, 491] width 131 height 81
drag, startPoint x: 326, startPoint y: 187, endPoint x: 265, endPoint y: 187, distance: 60.9
click at [314, 451] on td "2637030" at bounding box center [359, 491] width 91 height 81
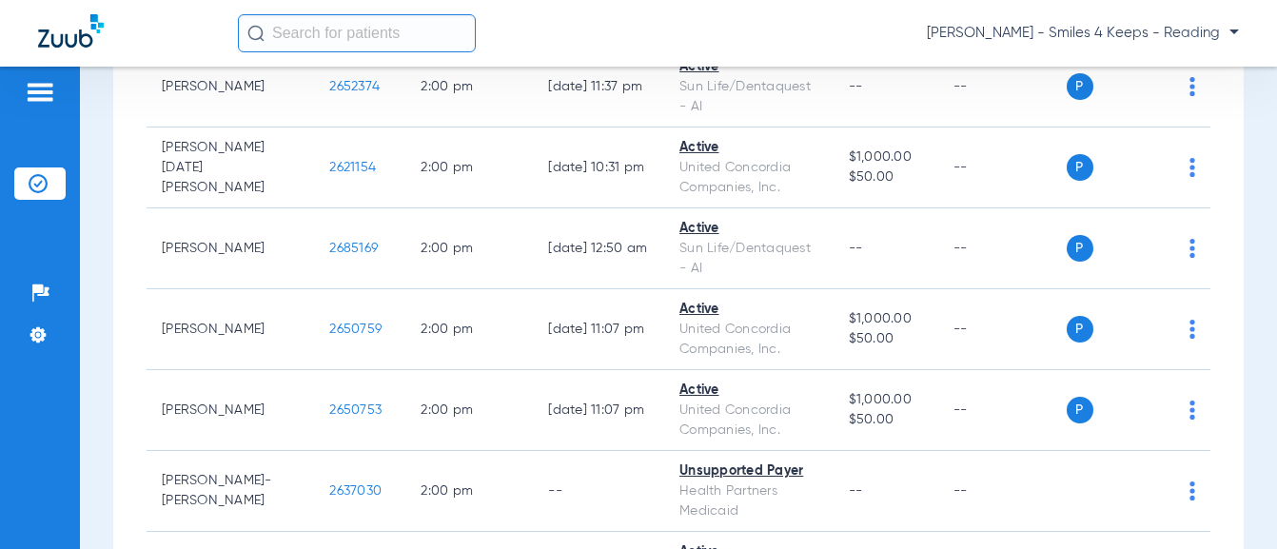
scroll to position [9884, 0]
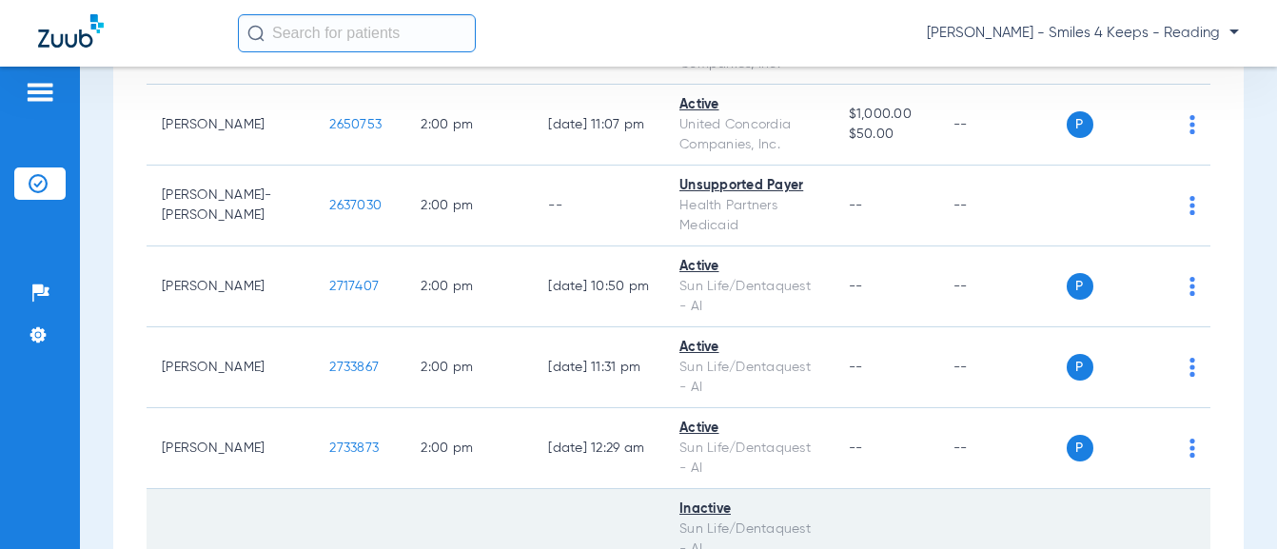
drag, startPoint x: 321, startPoint y: 263, endPoint x: 270, endPoint y: 271, distance: 51.2
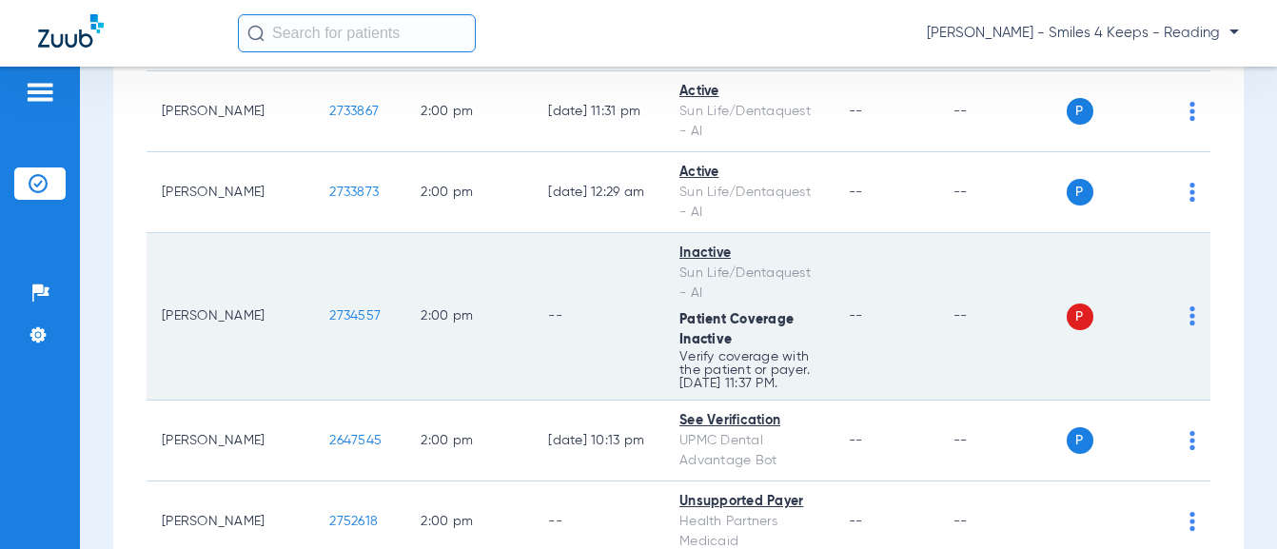
scroll to position [10170, 0]
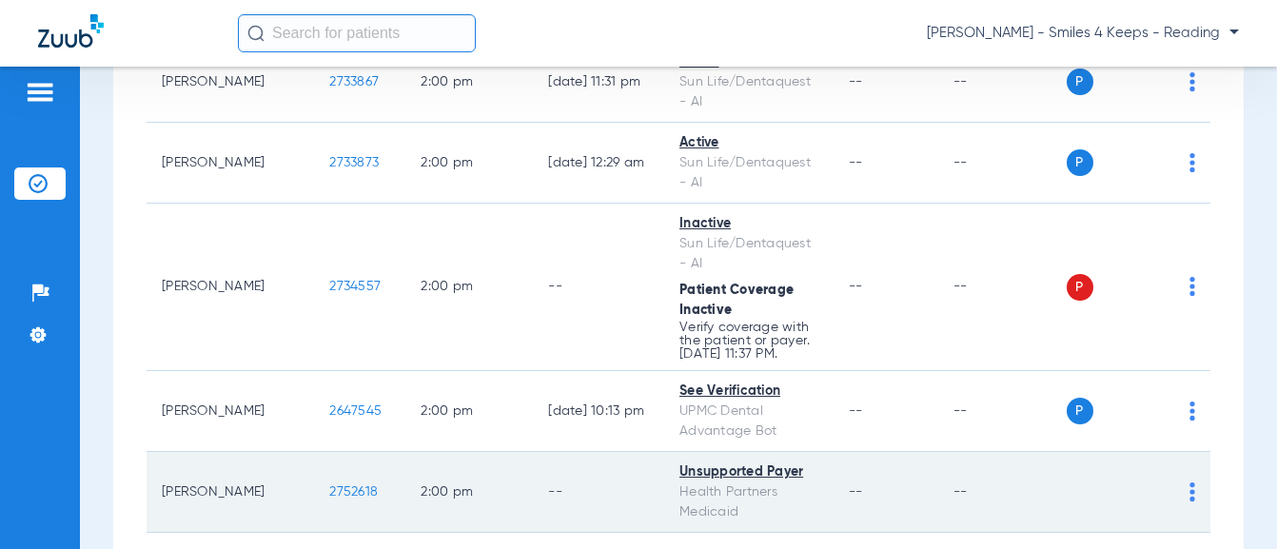
drag, startPoint x: 332, startPoint y: 186, endPoint x: 266, endPoint y: 191, distance: 65.8
click at [314, 452] on td "2752618" at bounding box center [359, 492] width 91 height 81
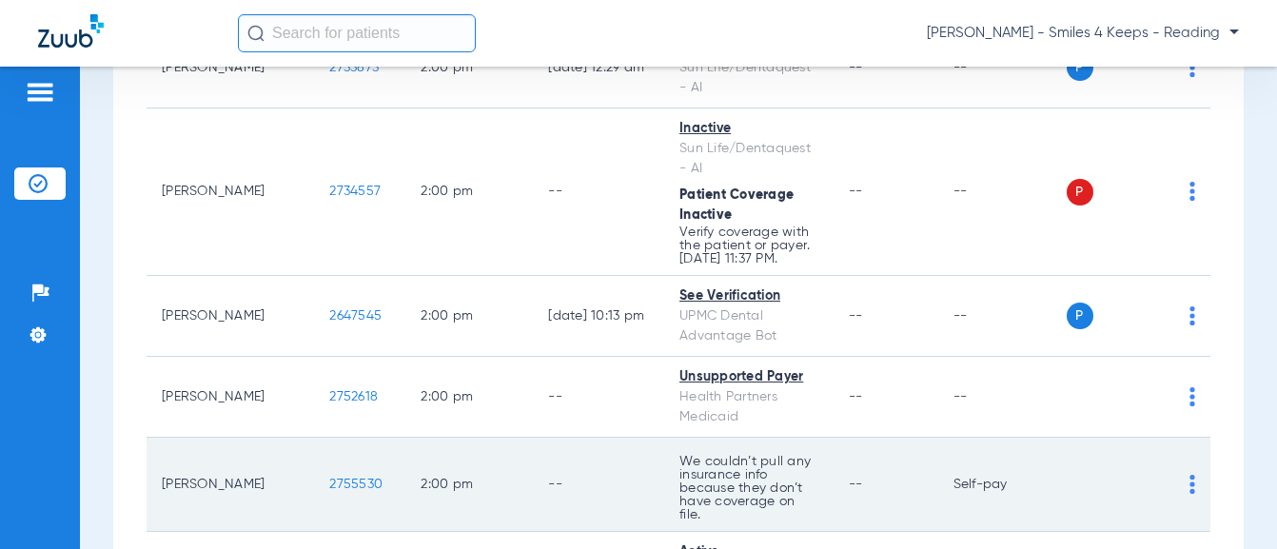
drag, startPoint x: 322, startPoint y: 171, endPoint x: 272, endPoint y: 169, distance: 49.5
click at [314, 438] on td "2755530" at bounding box center [359, 485] width 91 height 94
drag, startPoint x: 280, startPoint y: 165, endPoint x: 341, endPoint y: 171, distance: 61.3
click at [326, 438] on td "2755530" at bounding box center [359, 485] width 91 height 94
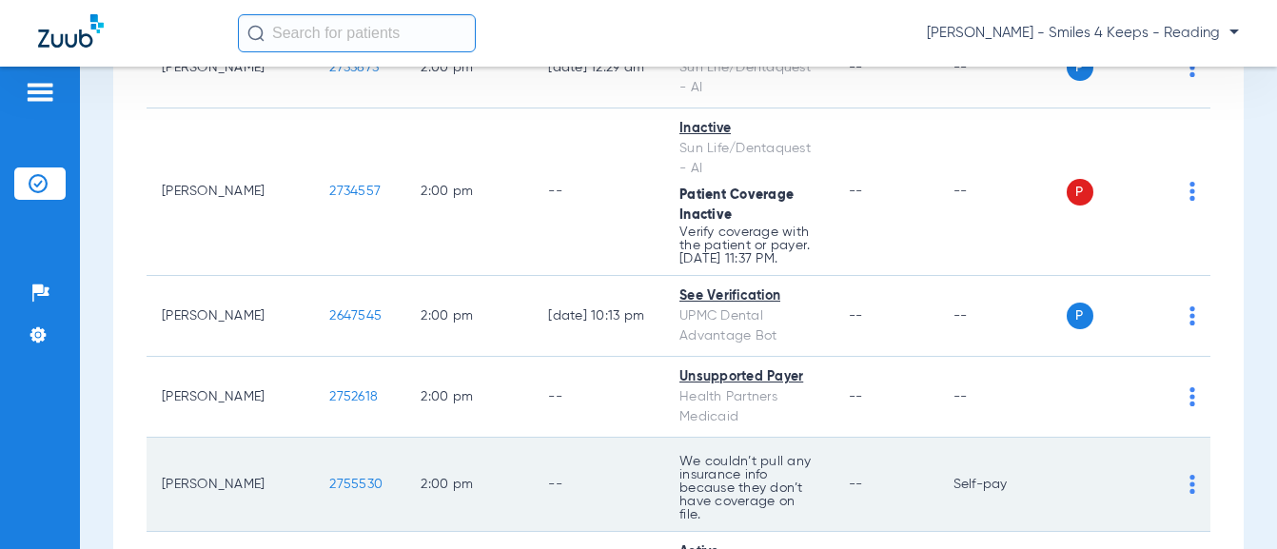
click at [326, 438] on td "2755530" at bounding box center [359, 485] width 91 height 94
drag, startPoint x: 341, startPoint y: 171, endPoint x: 326, endPoint y: 171, distance: 14.3
click at [326, 438] on td "2755530" at bounding box center [359, 485] width 91 height 94
drag, startPoint x: 328, startPoint y: 174, endPoint x: 266, endPoint y: 170, distance: 62.0
click at [314, 438] on td "2755530" at bounding box center [359, 485] width 91 height 94
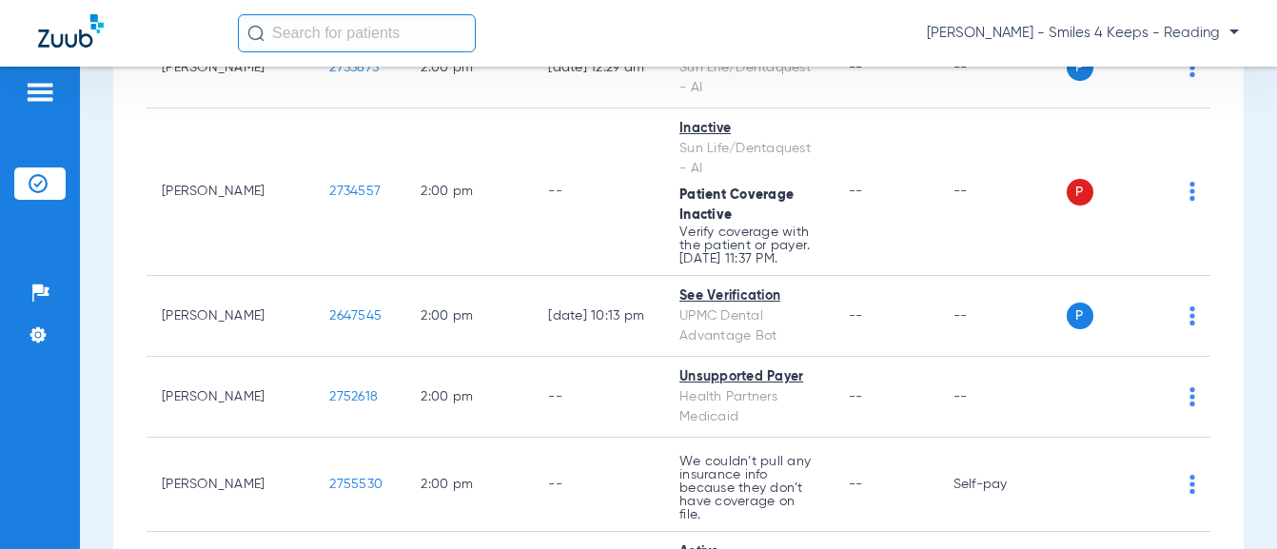
scroll to position [10646, 0]
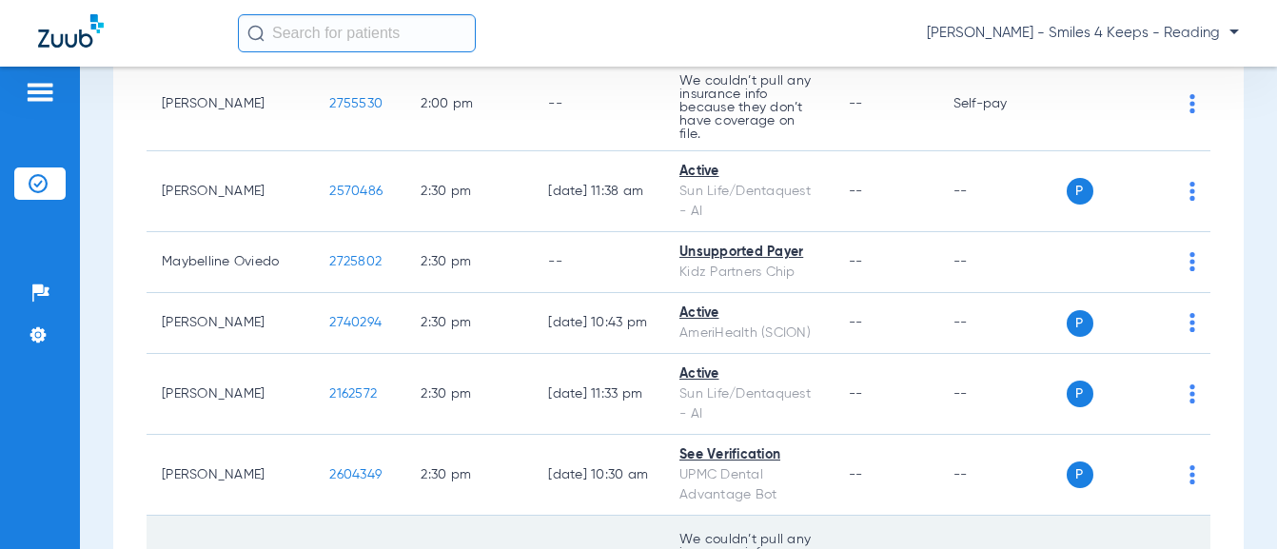
drag, startPoint x: 339, startPoint y: 234, endPoint x: 267, endPoint y: 234, distance: 71.4
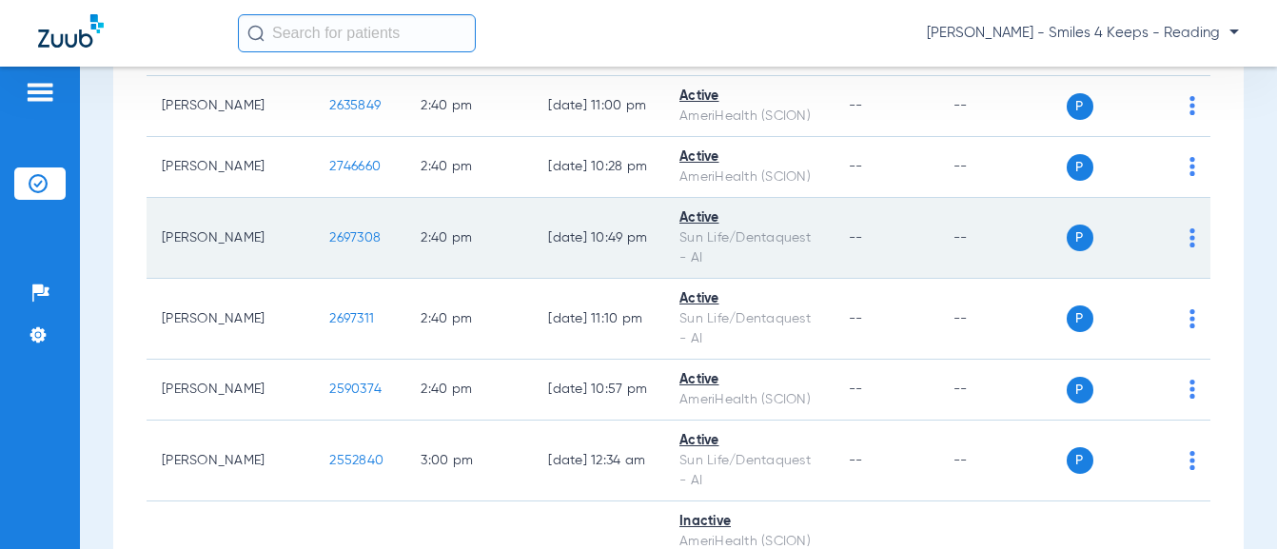
scroll to position [11502, 0]
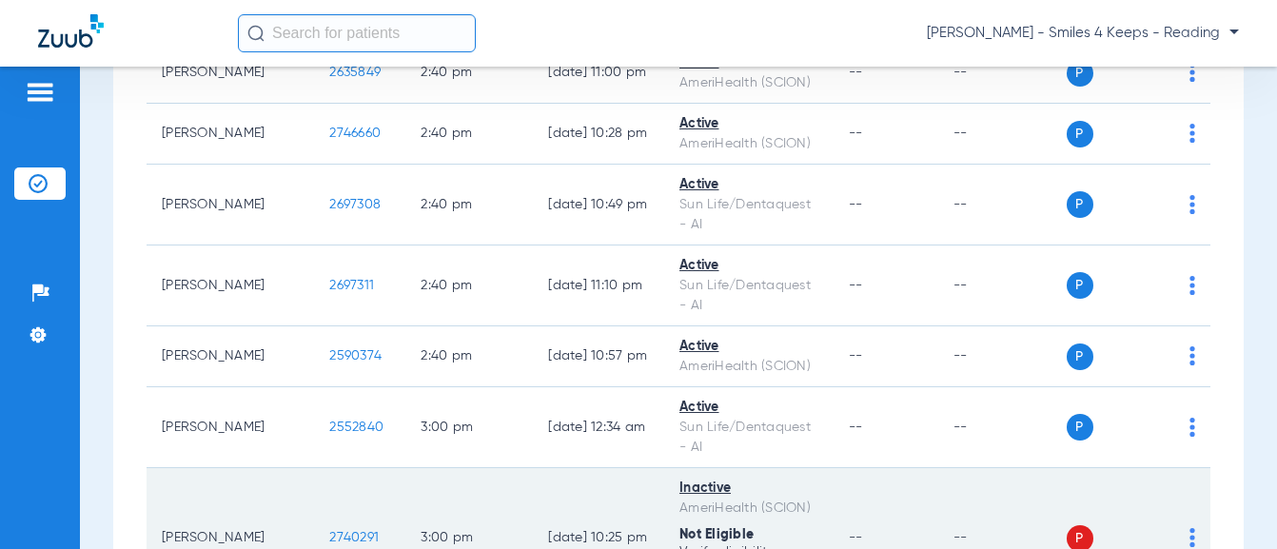
drag, startPoint x: 330, startPoint y: 212, endPoint x: 285, endPoint y: 208, distance: 44.9
click at [314, 468] on td "2740291" at bounding box center [359, 538] width 91 height 141
drag, startPoint x: 285, startPoint y: 208, endPoint x: 328, endPoint y: 220, distance: 44.3
click at [314, 468] on td "2740291" at bounding box center [359, 538] width 91 height 141
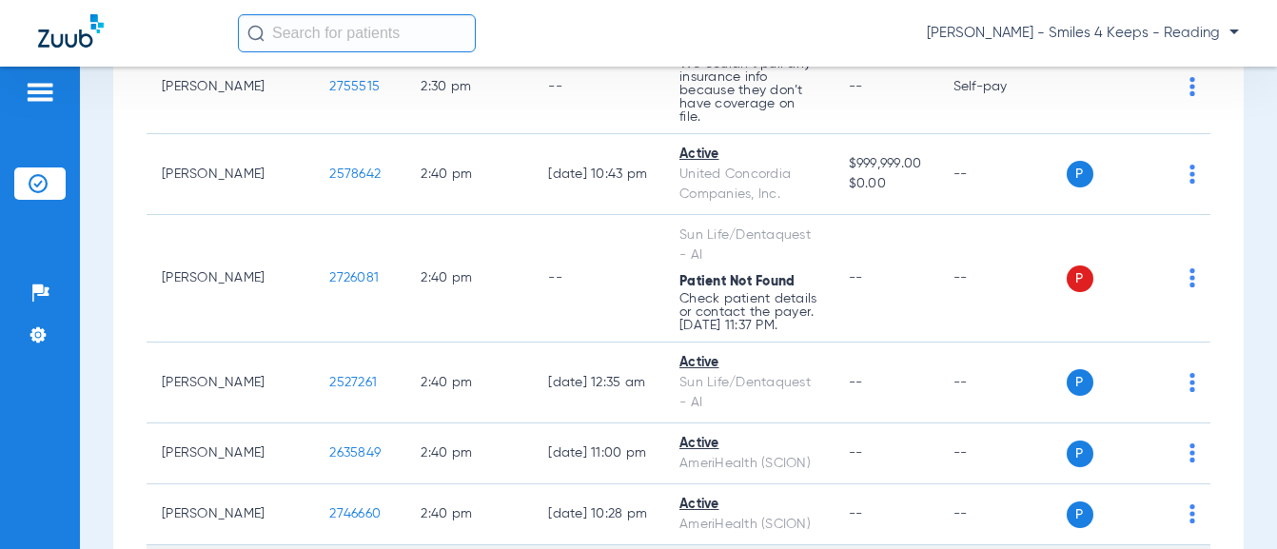
scroll to position [10836, 0]
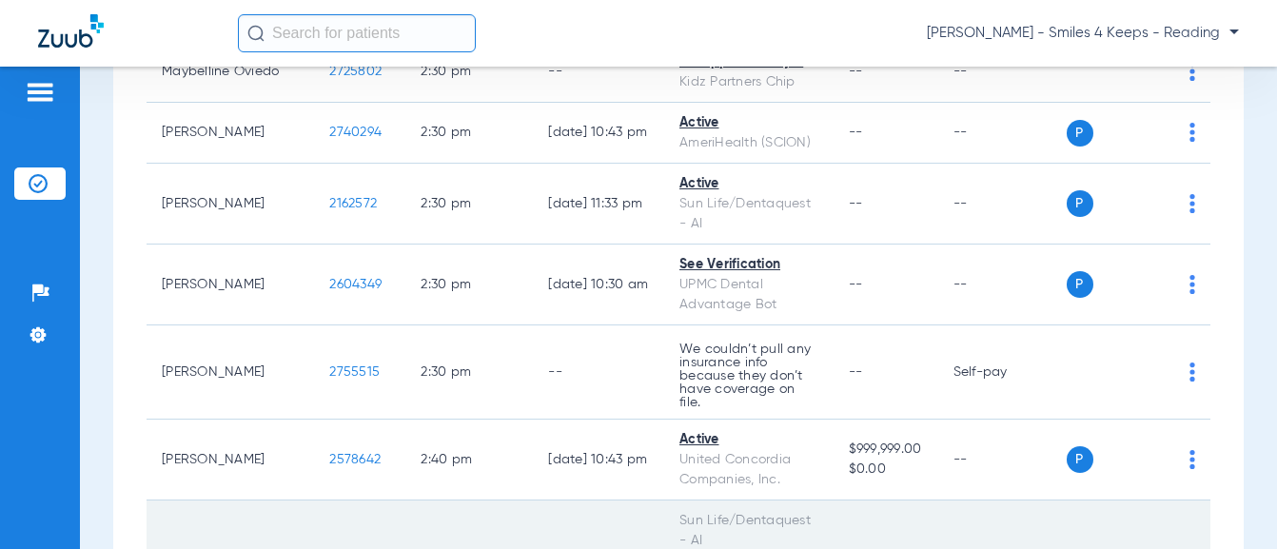
drag, startPoint x: 322, startPoint y: 226, endPoint x: 269, endPoint y: 229, distance: 52.4
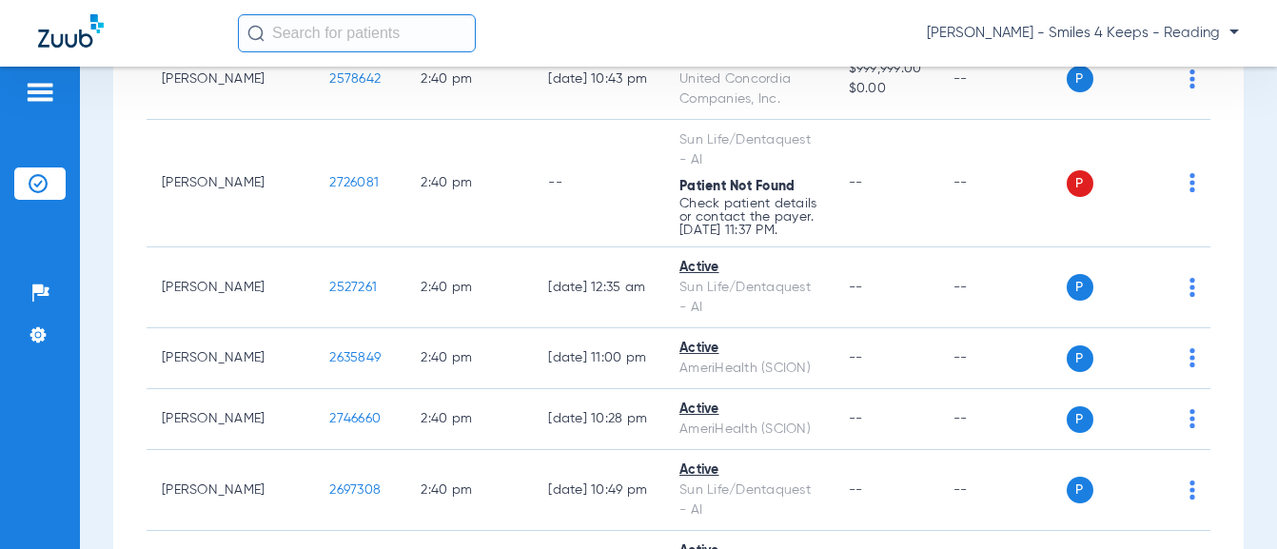
scroll to position [11407, 0]
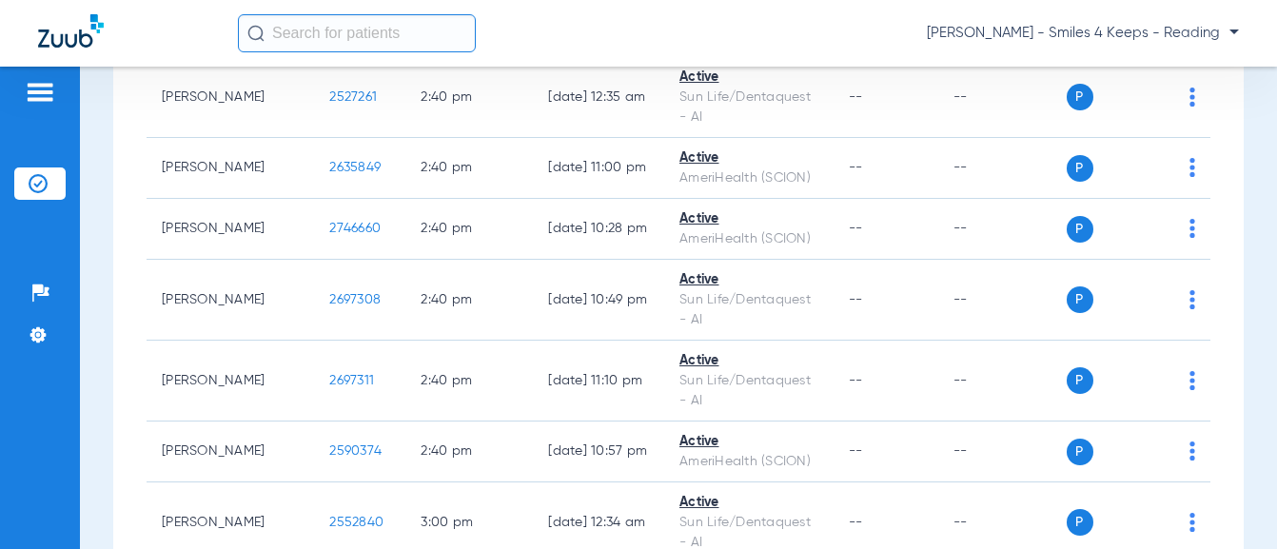
drag, startPoint x: 317, startPoint y: 301, endPoint x: 267, endPoint y: 302, distance: 49.5
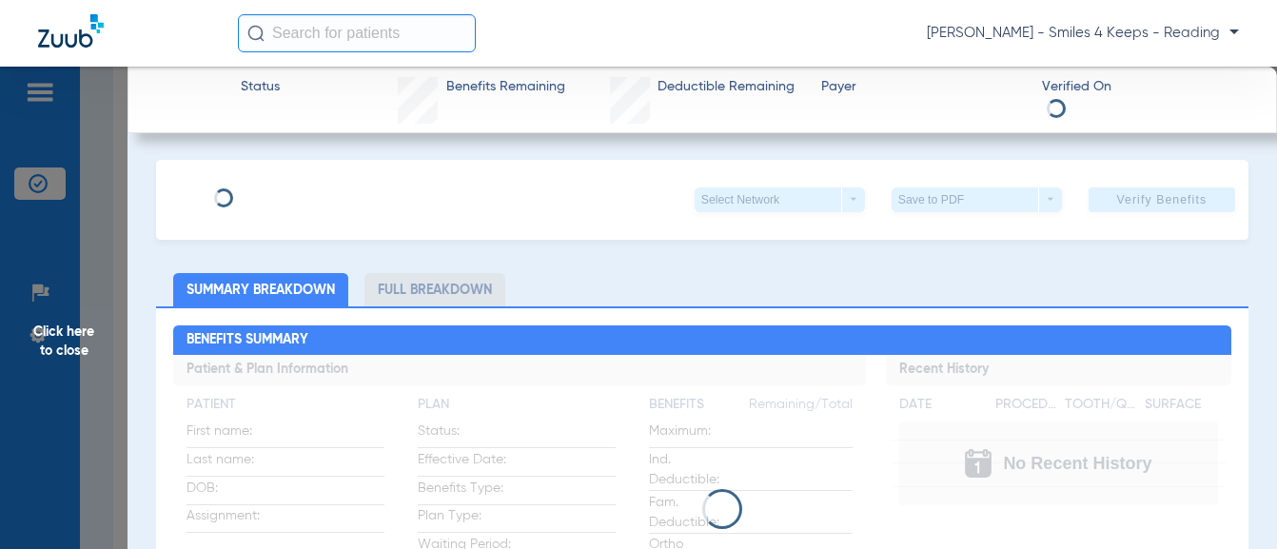
click at [116, 245] on span "Click here to close" at bounding box center [64, 341] width 128 height 549
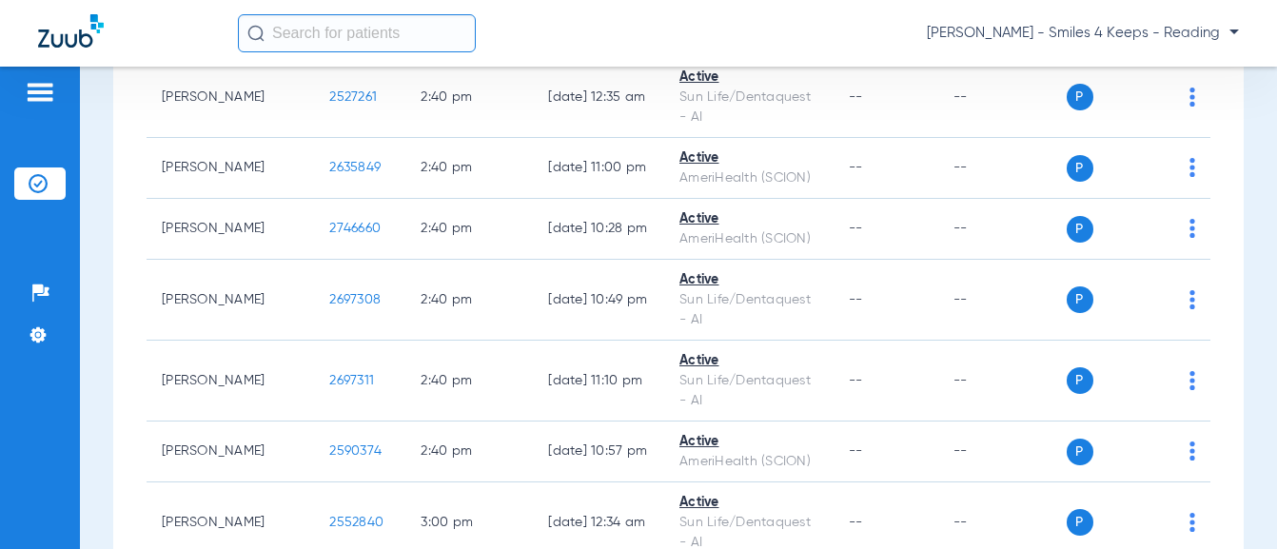
drag, startPoint x: 333, startPoint y: 298, endPoint x: 269, endPoint y: 300, distance: 63.8
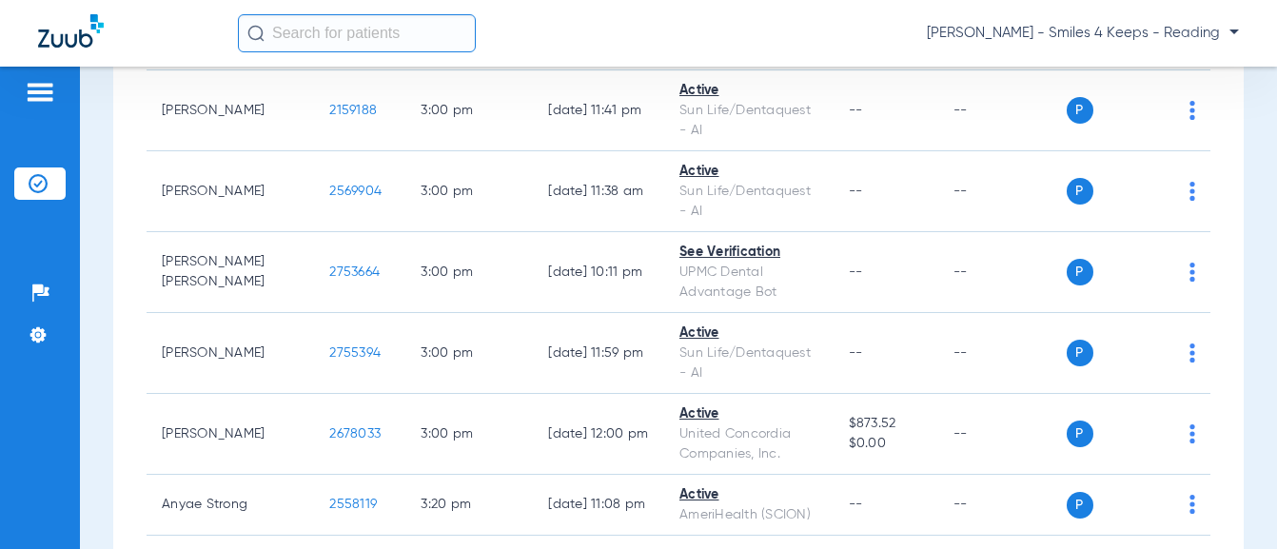
scroll to position [12168, 0]
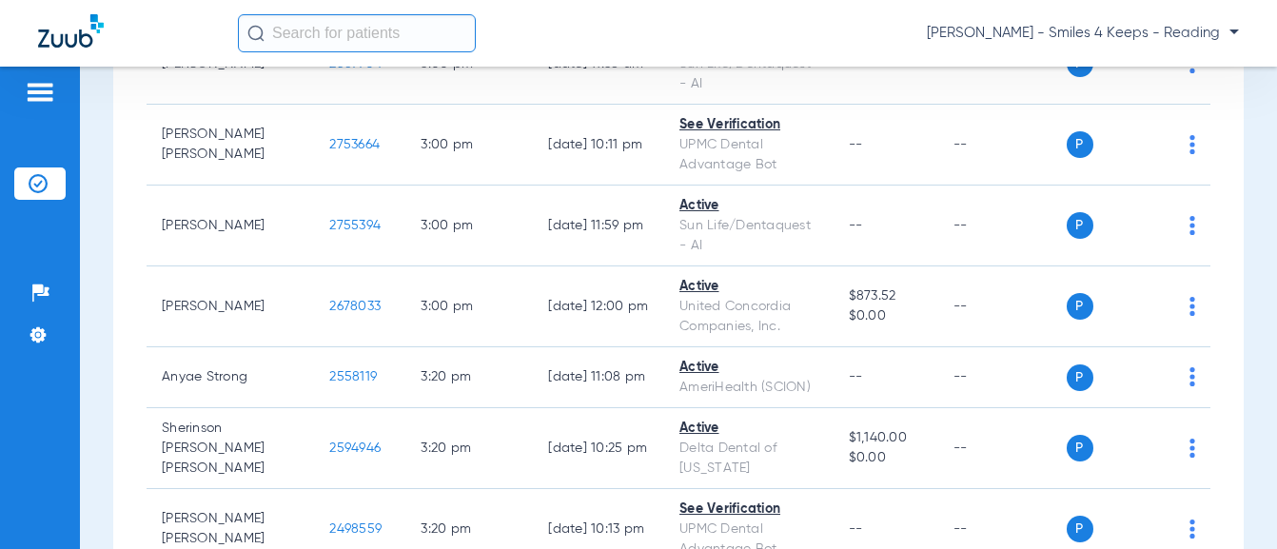
drag, startPoint x: 325, startPoint y: 277, endPoint x: 267, endPoint y: 277, distance: 58.0
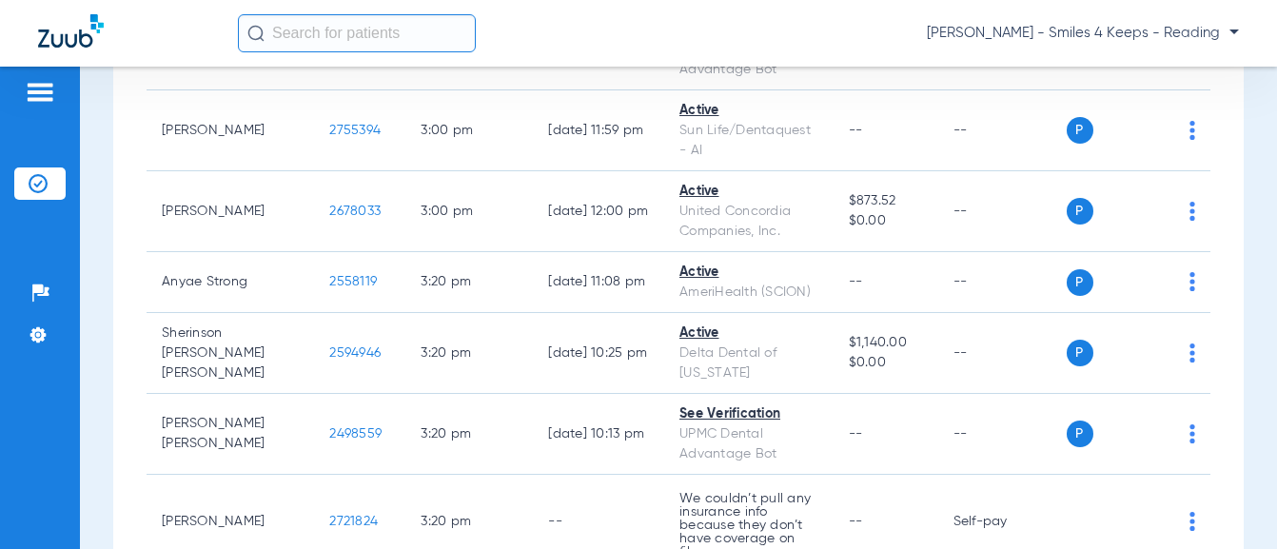
drag, startPoint x: 327, startPoint y: 285, endPoint x: 272, endPoint y: 287, distance: 55.2
drag, startPoint x: 285, startPoint y: 277, endPoint x: 328, endPoint y: 305, distance: 52.3
drag, startPoint x: 276, startPoint y: 285, endPoint x: 262, endPoint y: 283, distance: 14.6
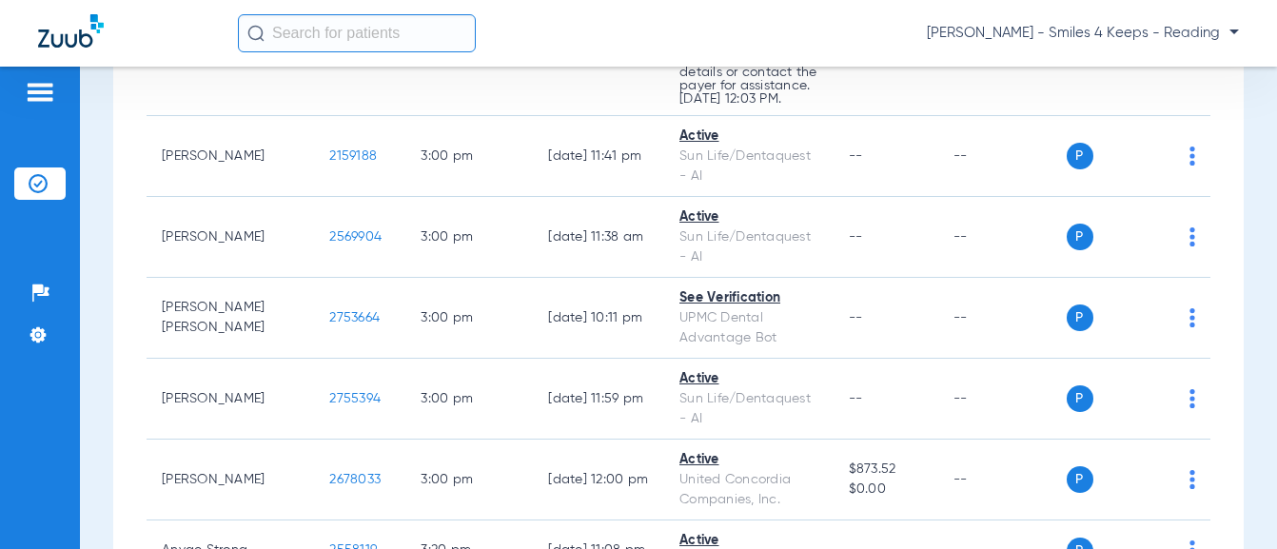
scroll to position [12090, 0]
